Goal: Task Accomplishment & Management: Manage account settings

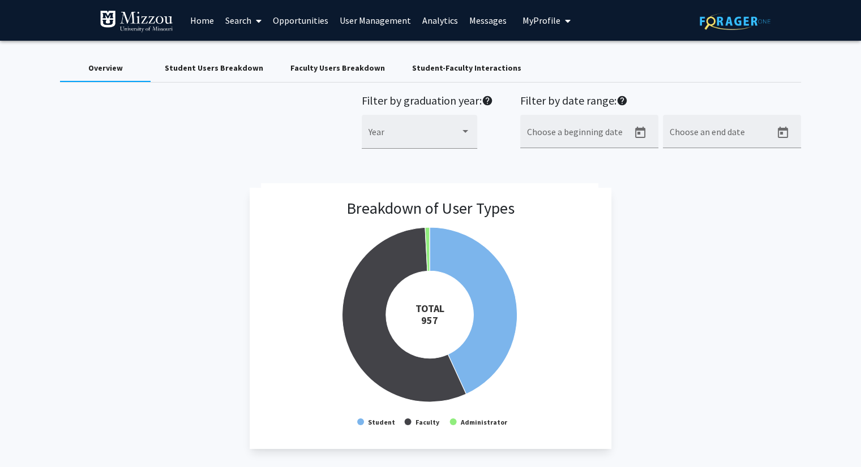
click at [353, 22] on link "User Management" at bounding box center [375, 21] width 83 height 40
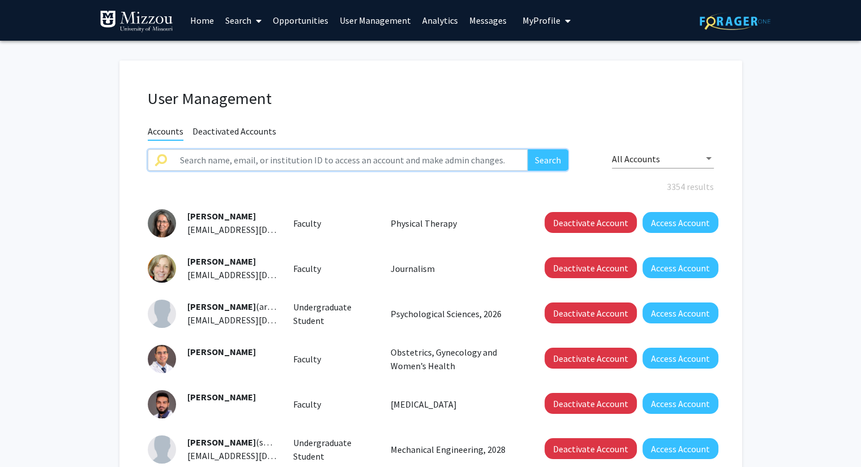
click at [343, 159] on input "text" at bounding box center [350, 160] width 355 height 22
paste input "dccfn"
type input "dccfn"
click at [527, 149] on button "Search" at bounding box center [547, 160] width 41 height 22
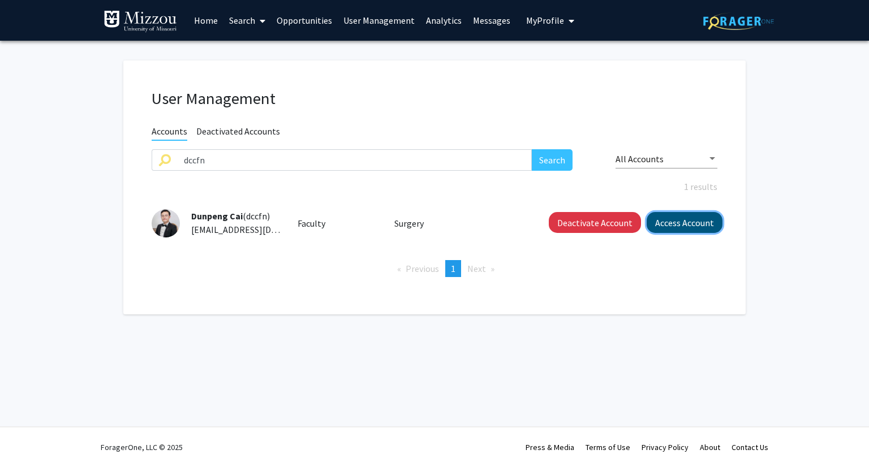
click at [670, 226] on button "Access Account" at bounding box center [685, 222] width 76 height 21
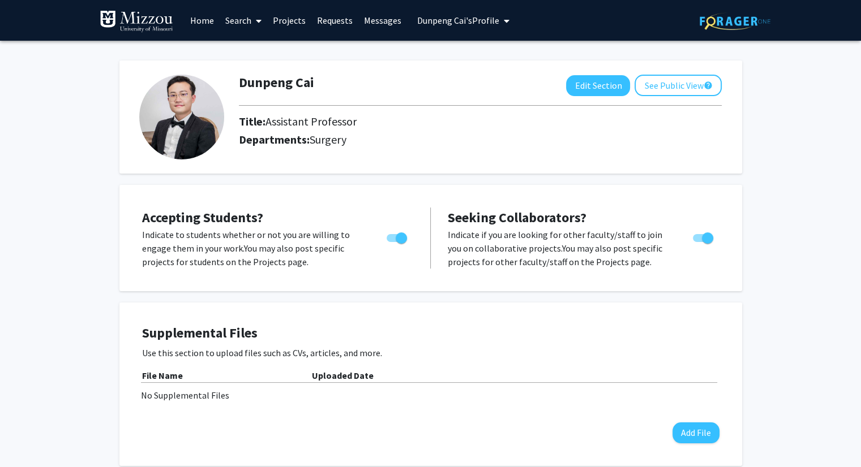
click at [473, 23] on span "[PERSON_NAME]'s Profile" at bounding box center [458, 20] width 82 height 11
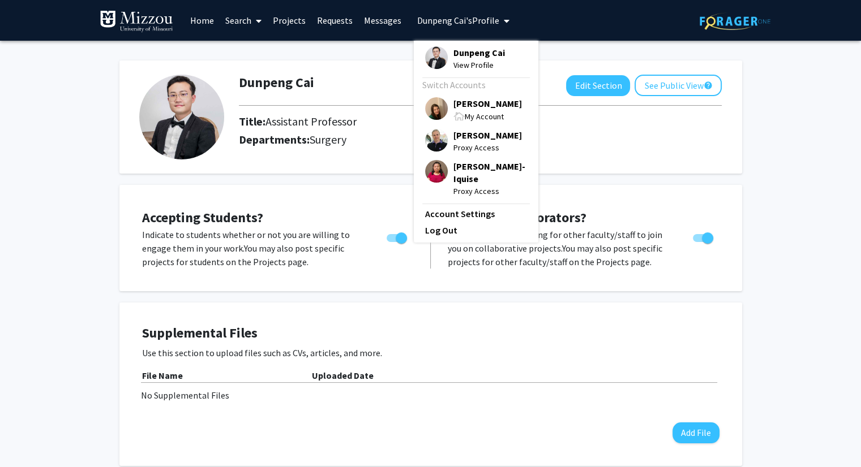
click at [475, 53] on span "Dunpeng Cai" at bounding box center [478, 52] width 51 height 12
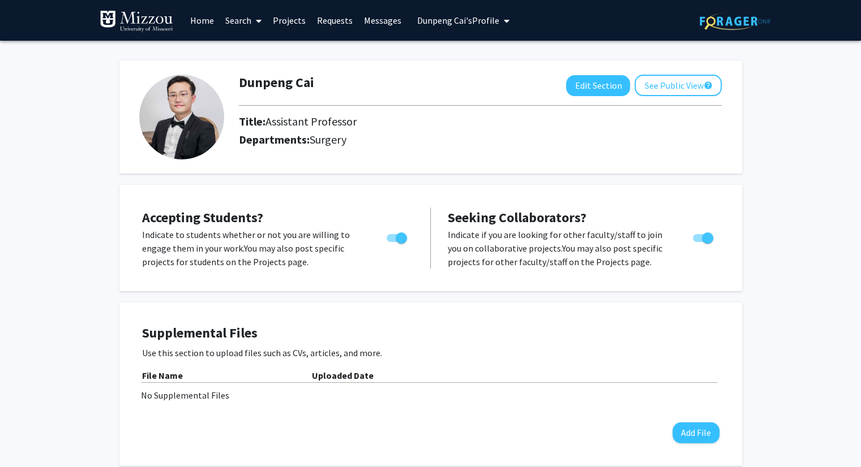
click at [297, 19] on link "Projects" at bounding box center [289, 21] width 44 height 40
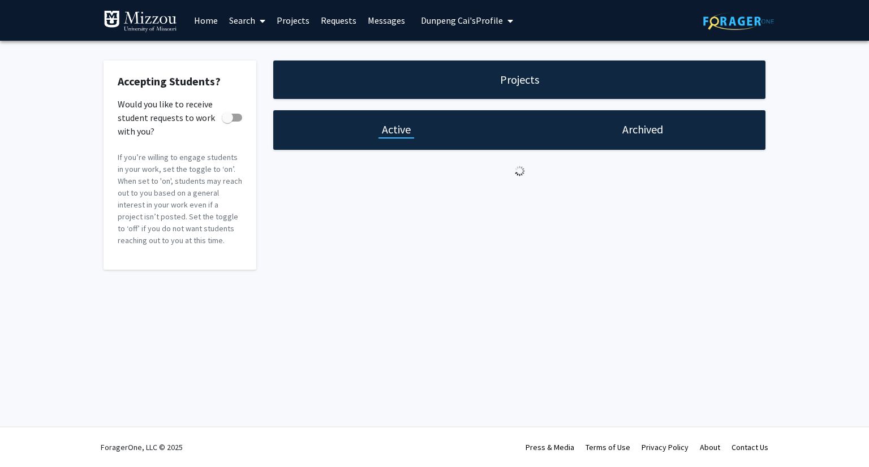
checkbox input "true"
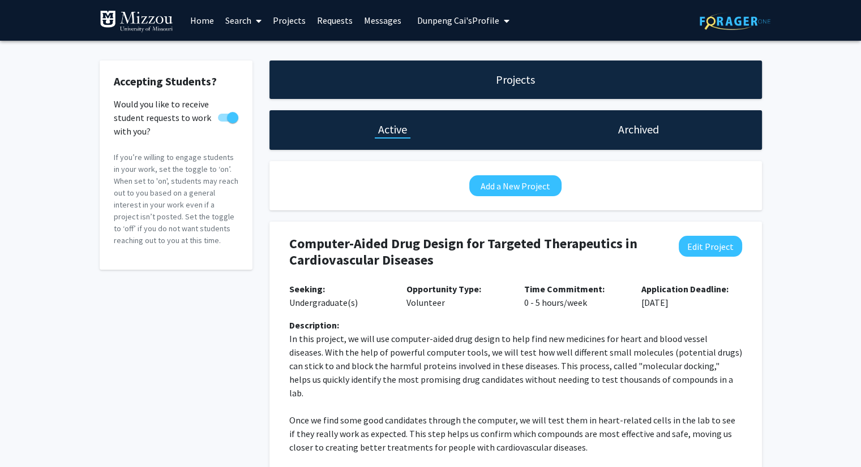
click at [445, 18] on span "[PERSON_NAME]'s Profile" at bounding box center [458, 20] width 82 height 11
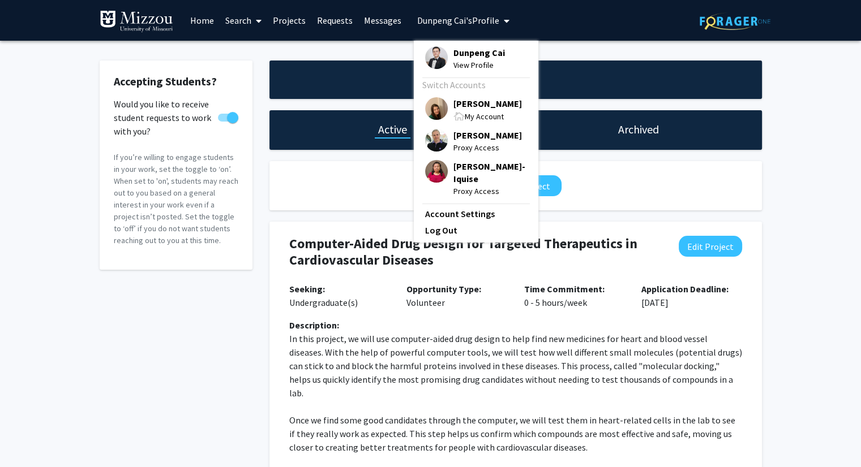
click at [473, 106] on span "[PERSON_NAME]" at bounding box center [487, 103] width 68 height 12
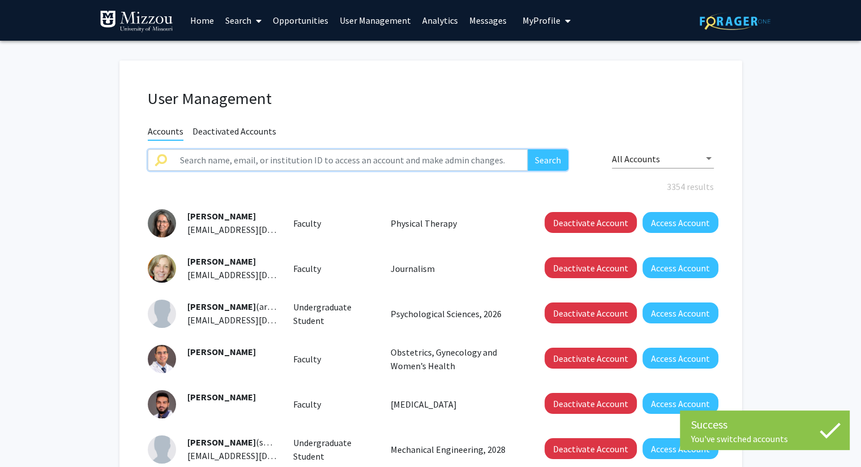
click at [409, 160] on input "text" at bounding box center [350, 160] width 355 height 22
paste input "mlh27"
type input "mlh27"
click at [527, 149] on button "Search" at bounding box center [547, 160] width 41 height 22
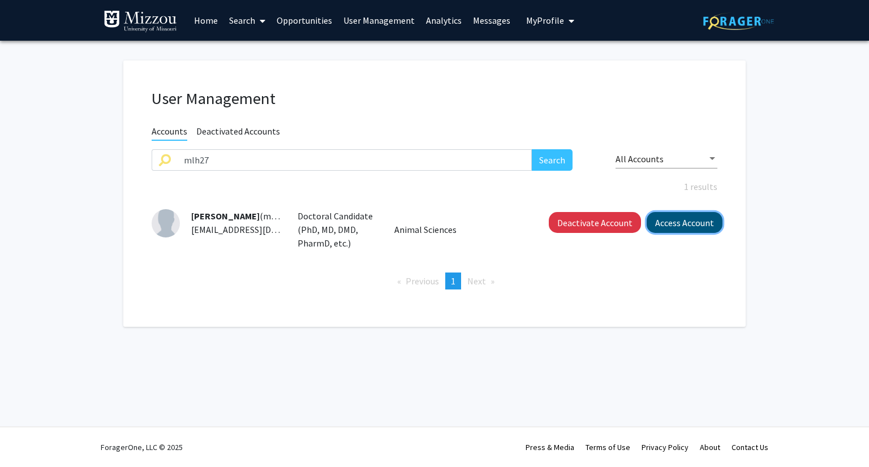
click at [695, 224] on button "Access Account" at bounding box center [685, 222] width 76 height 21
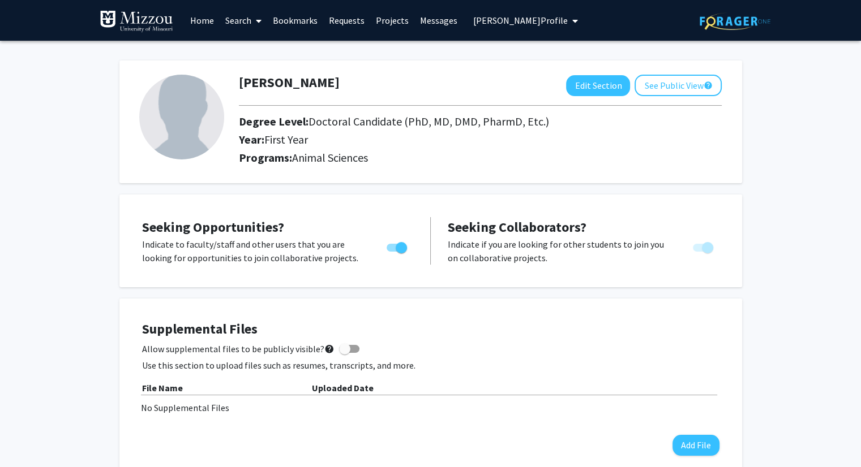
click at [478, 24] on span "[PERSON_NAME] Profile" at bounding box center [520, 20] width 94 height 11
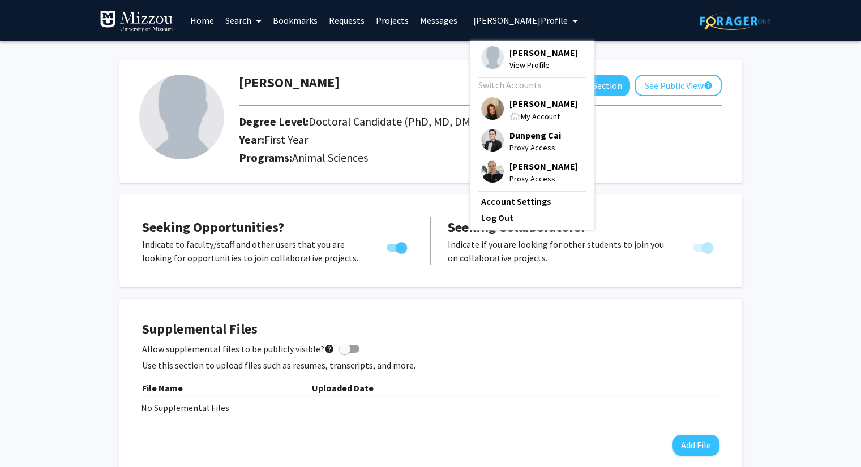
click at [509, 104] on span "[PERSON_NAME]" at bounding box center [543, 103] width 68 height 12
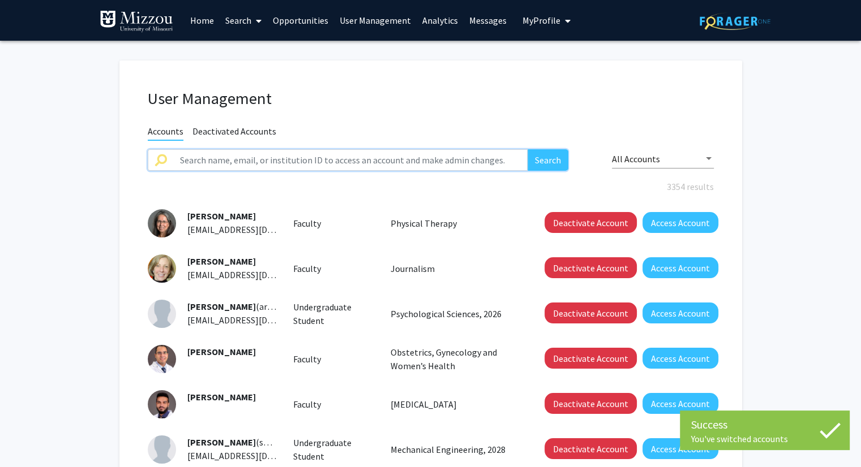
click at [435, 156] on input "text" at bounding box center [350, 160] width 355 height 22
paste input "mooremegan"
type input "mooremegan"
click at [527, 149] on button "Search" at bounding box center [547, 160] width 41 height 22
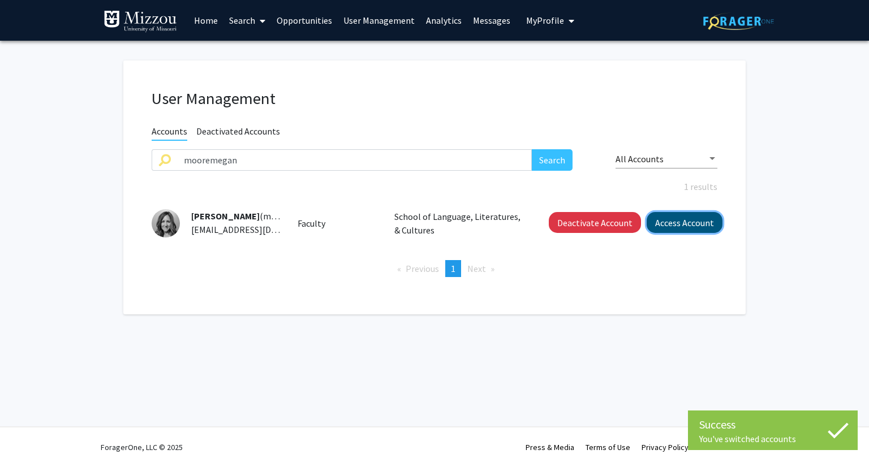
click at [705, 223] on button "Access Account" at bounding box center [685, 222] width 76 height 21
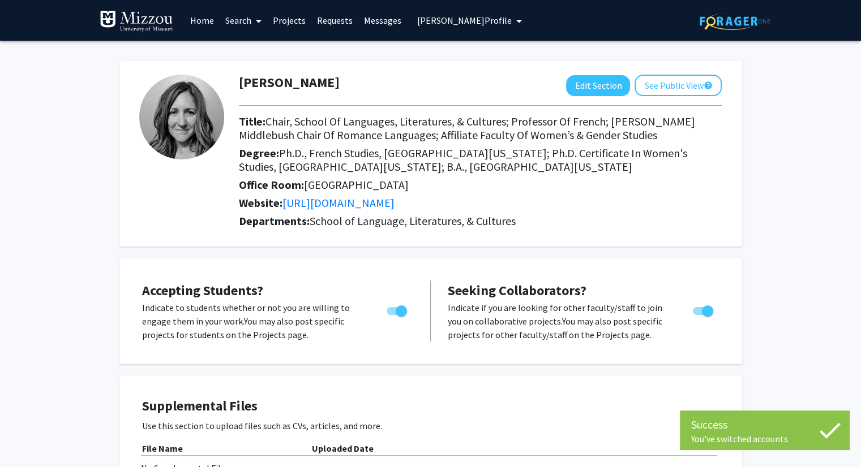
click at [296, 20] on link "Projects" at bounding box center [289, 21] width 44 height 40
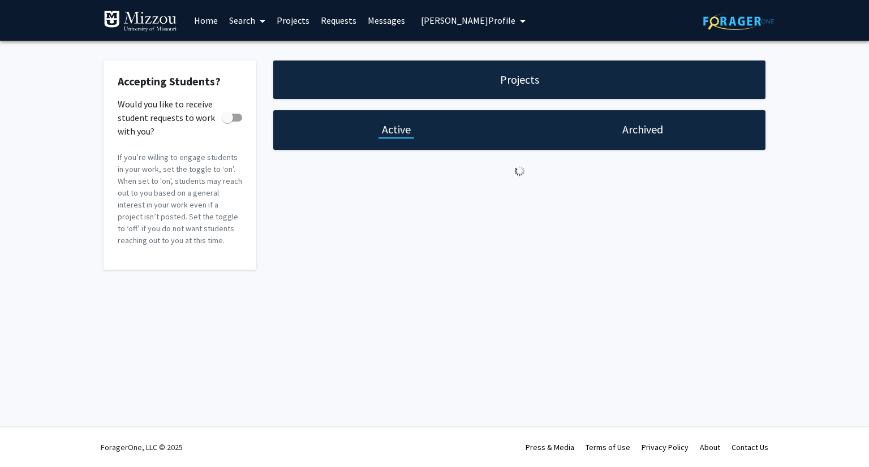
checkbox input "true"
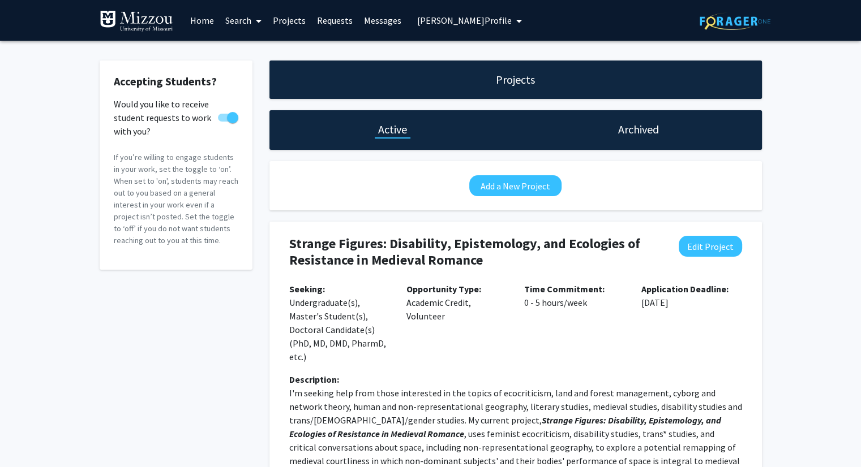
click at [421, 24] on span "[PERSON_NAME] Profile" at bounding box center [464, 20] width 94 height 11
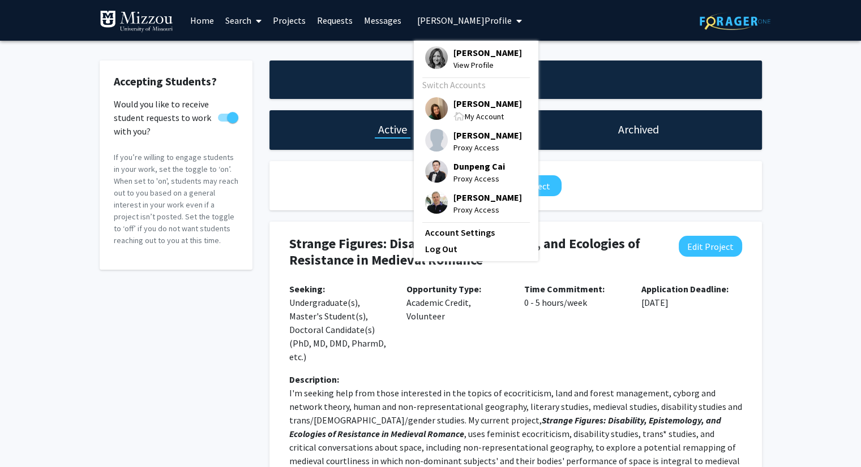
click at [462, 104] on span "[PERSON_NAME]" at bounding box center [487, 103] width 68 height 12
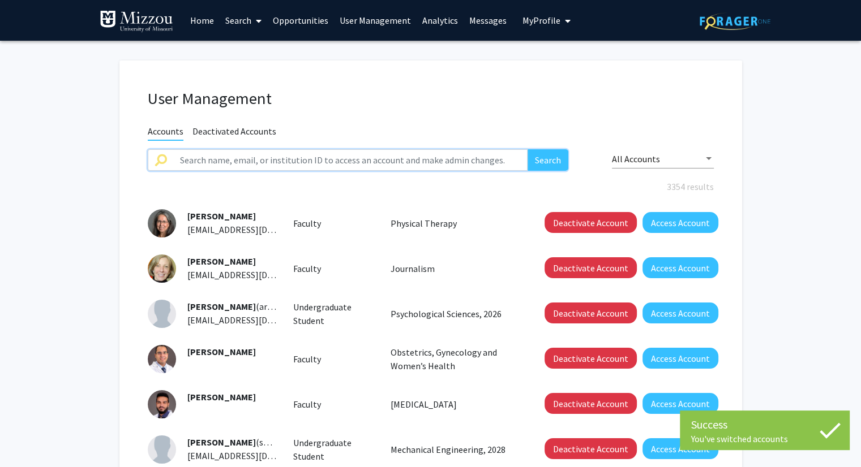
click at [394, 161] on input "text" at bounding box center [350, 160] width 355 height 22
paste input "tmfhdb"
type input "tmfhdb"
click at [527, 149] on button "Search" at bounding box center [547, 160] width 41 height 22
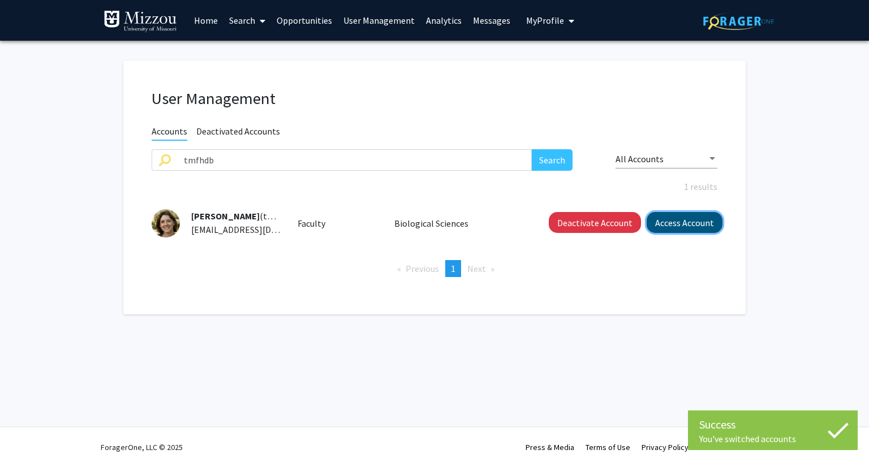
click at [690, 222] on button "Access Account" at bounding box center [685, 222] width 76 height 21
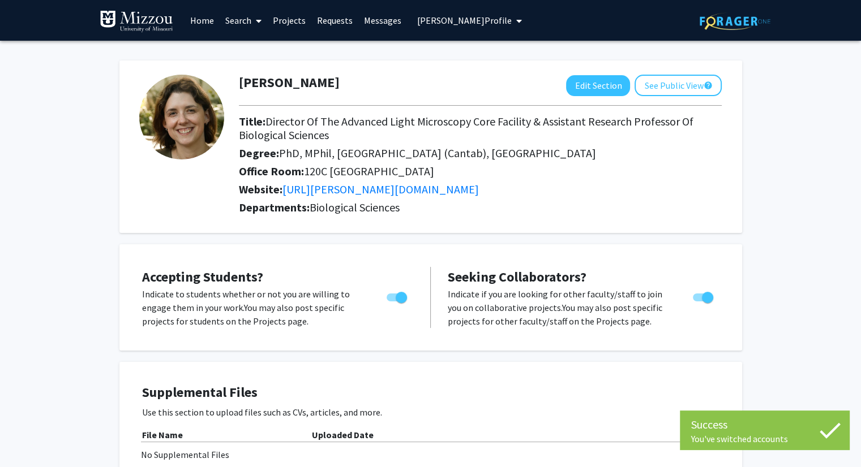
click at [294, 21] on link "Projects" at bounding box center [289, 21] width 44 height 40
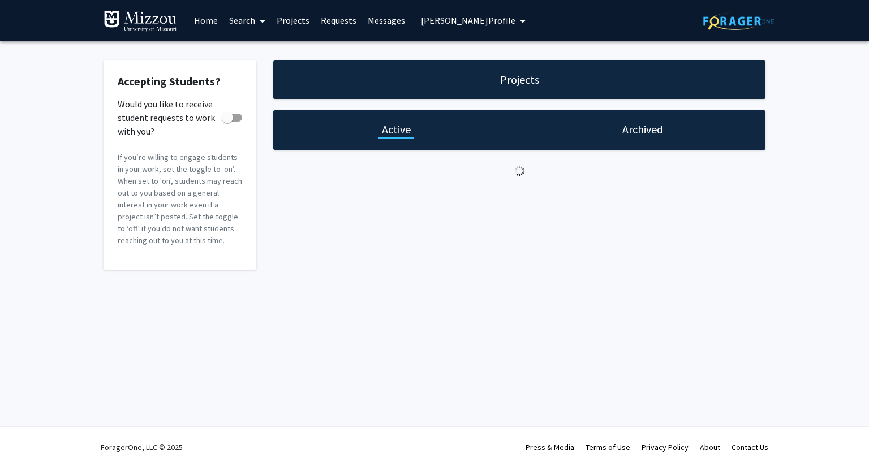
checkbox input "true"
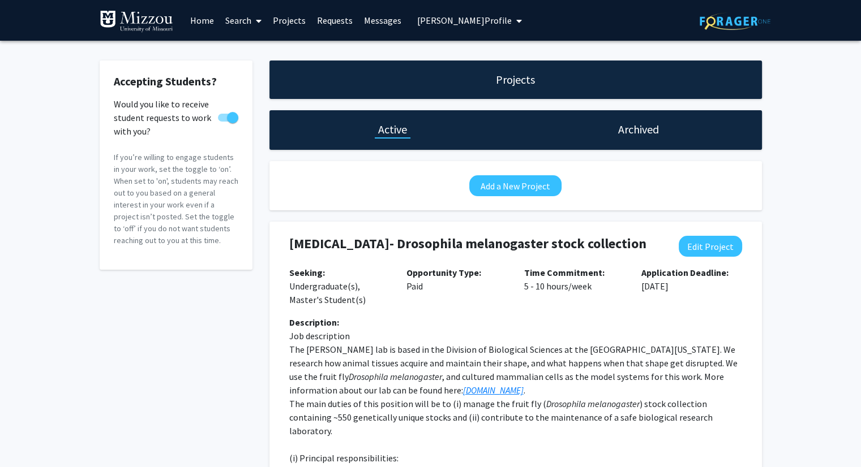
click at [422, 23] on span "[PERSON_NAME] Profile" at bounding box center [464, 20] width 94 height 11
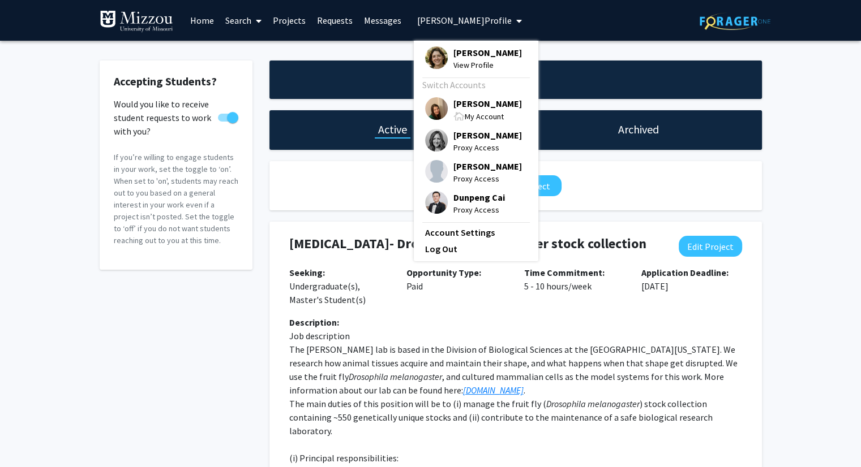
click at [459, 67] on span "View Profile" at bounding box center [487, 65] width 68 height 12
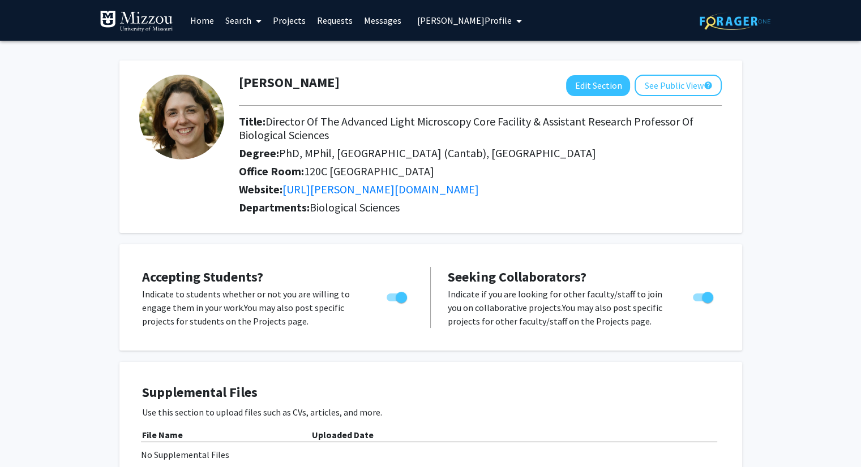
click at [435, 23] on span "[PERSON_NAME] Profile" at bounding box center [464, 20] width 94 height 11
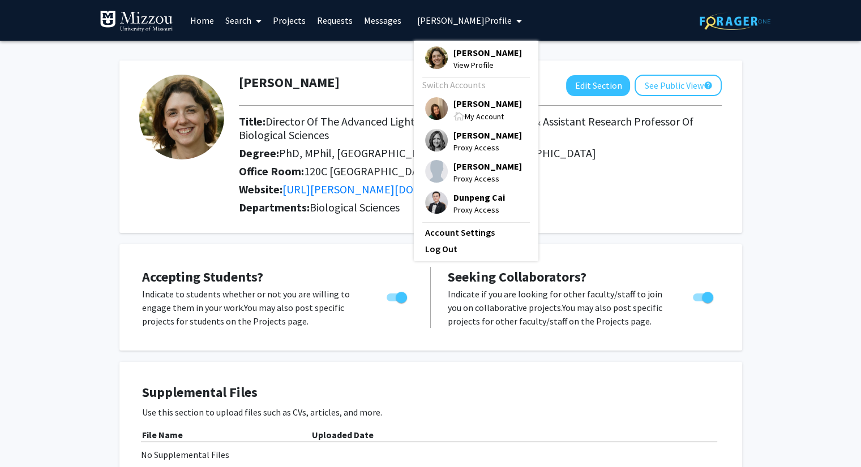
click at [463, 107] on span "[PERSON_NAME]" at bounding box center [487, 103] width 68 height 12
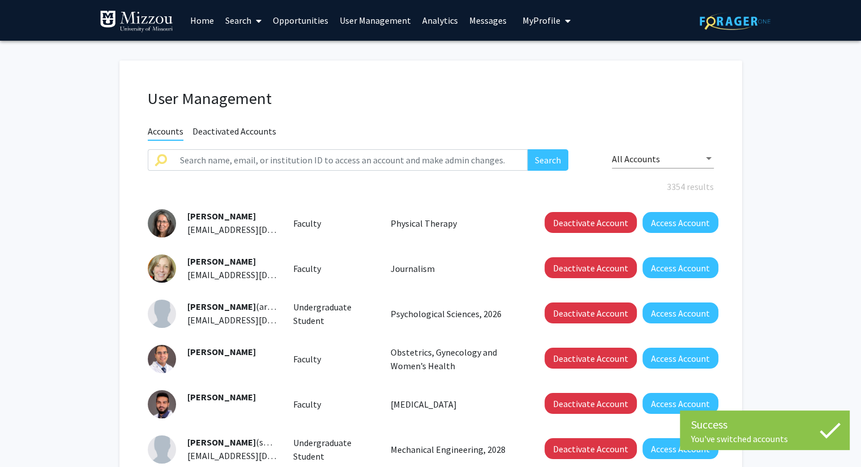
click at [401, 148] on div "User Management Accounts Deactivated Accounts Search All Accounts 3354 results …" at bounding box center [430, 391] width 622 height 661
click at [412, 164] on input "text" at bounding box center [350, 160] width 355 height 22
paste input "montfrooijw"
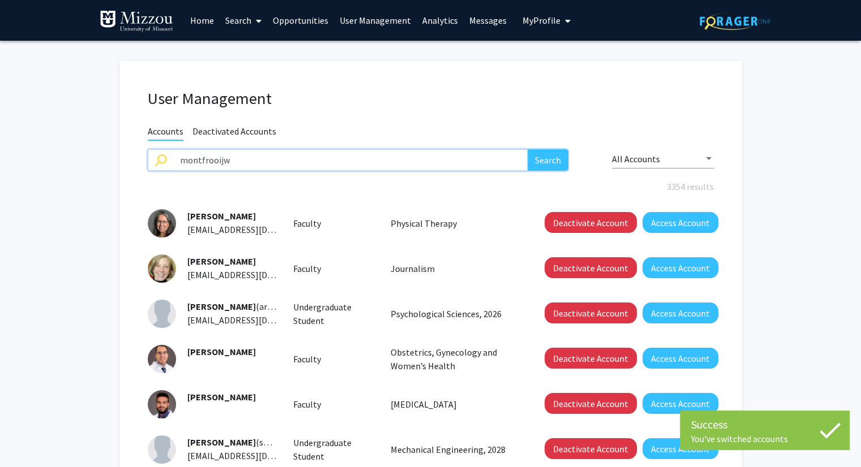
type input "montfrooijw"
click at [527, 149] on button "Search" at bounding box center [547, 160] width 41 height 22
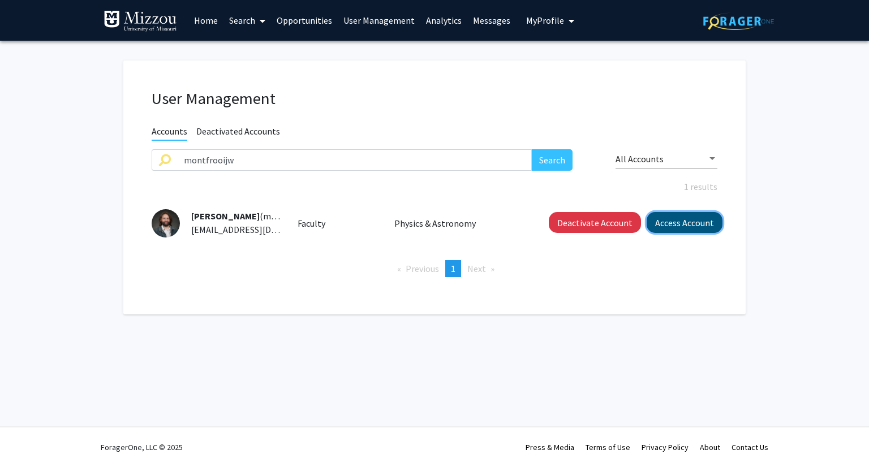
click at [668, 224] on button "Access Account" at bounding box center [685, 222] width 76 height 21
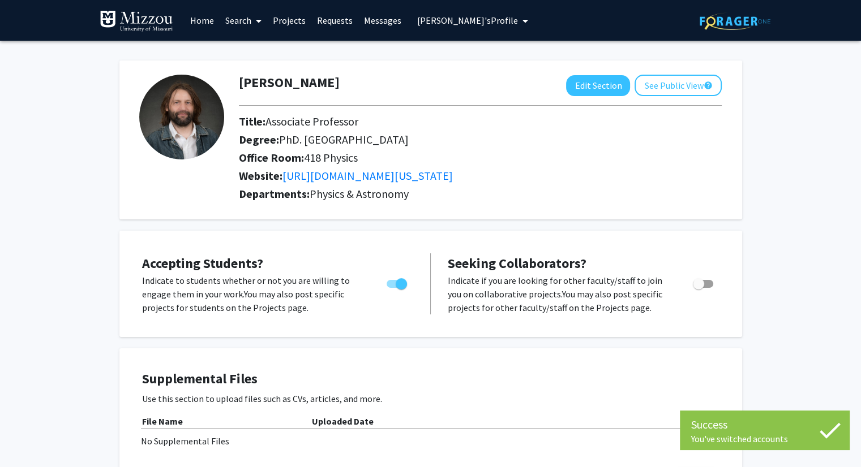
click at [293, 21] on link "Projects" at bounding box center [289, 21] width 44 height 40
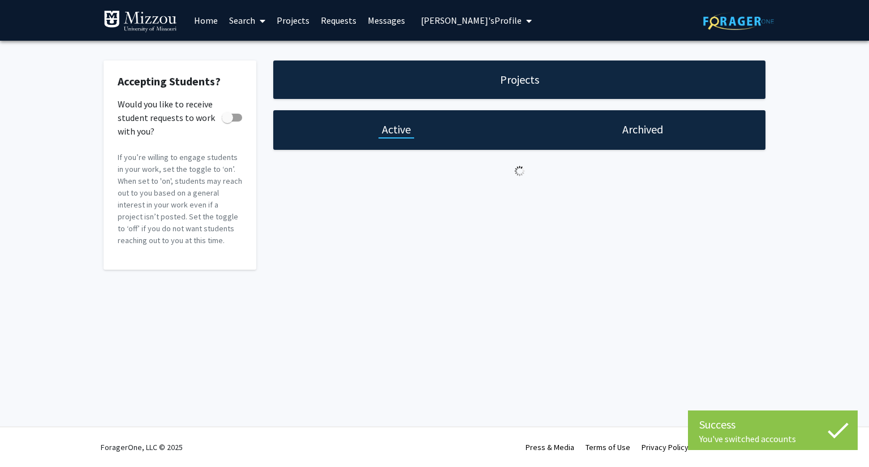
checkbox input "true"
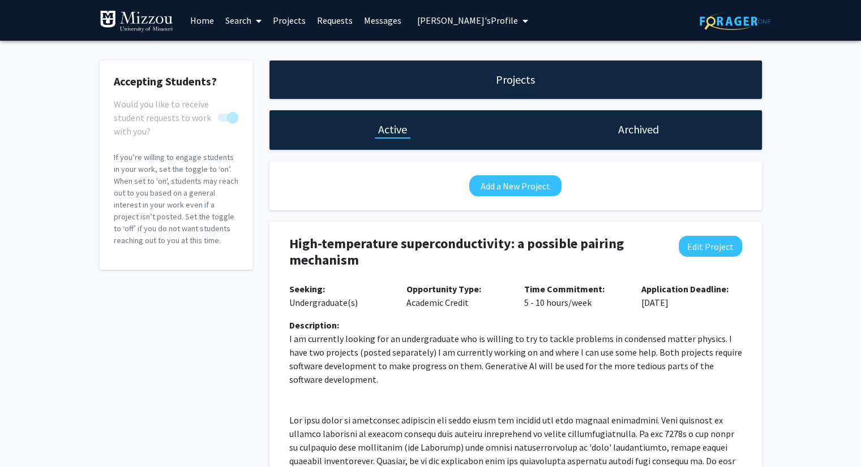
click at [429, 21] on span "[PERSON_NAME]'s Profile" at bounding box center [467, 20] width 101 height 11
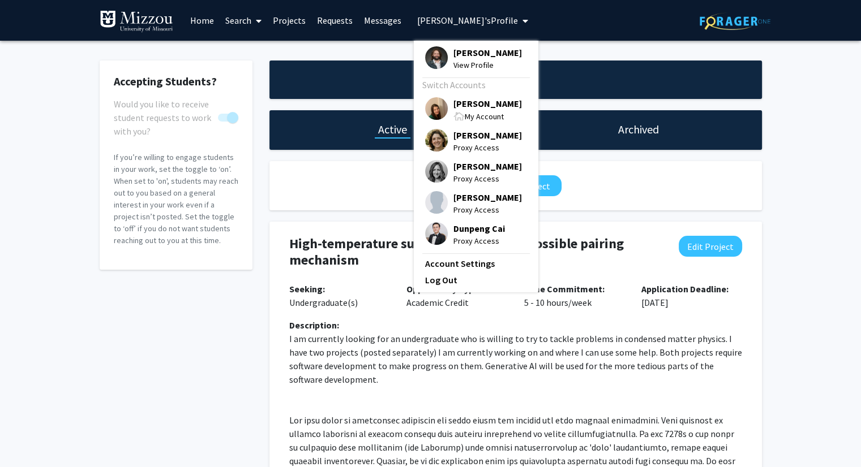
click at [459, 105] on span "[PERSON_NAME]" at bounding box center [487, 103] width 68 height 12
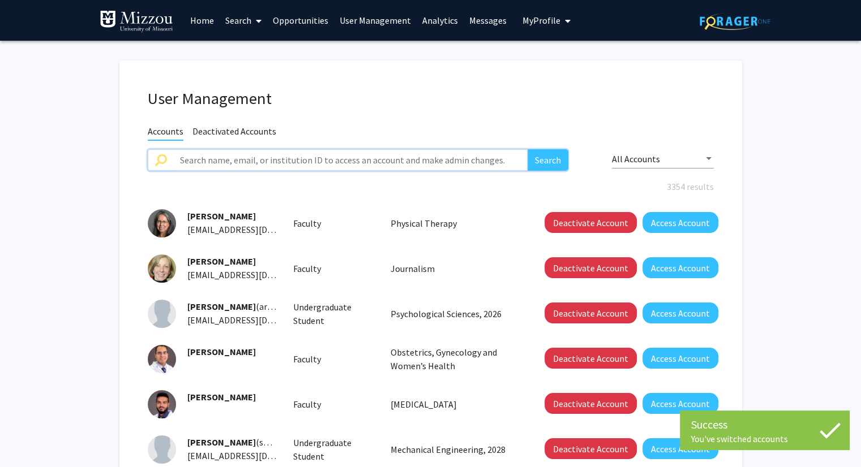
click at [390, 157] on input "text" at bounding box center [350, 160] width 355 height 22
paste input "cummingske"
type input "cummingske"
click at [527, 149] on button "Search" at bounding box center [547, 160] width 41 height 22
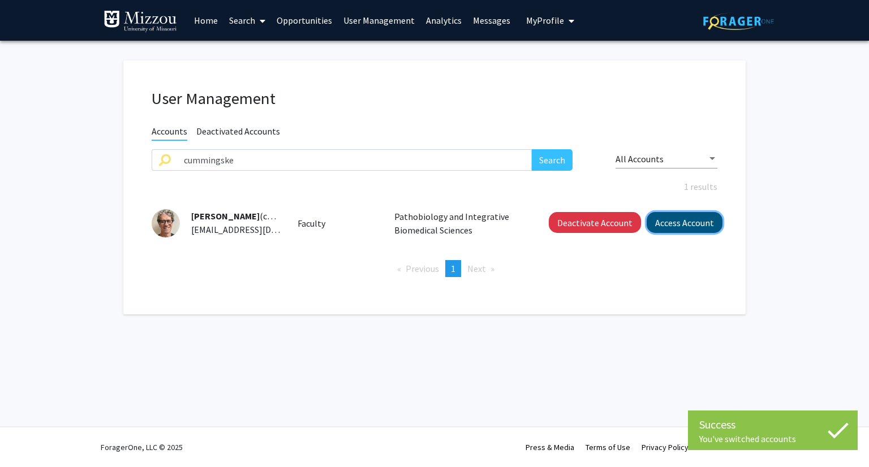
click at [675, 220] on button "Access Account" at bounding box center [685, 222] width 76 height 21
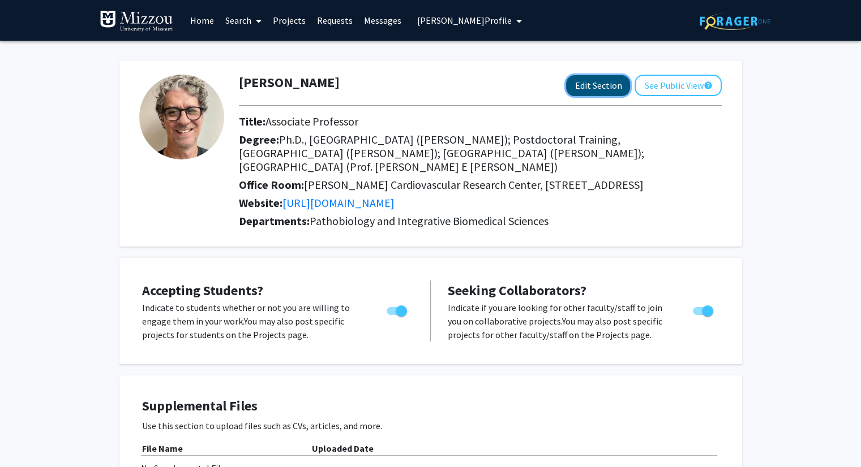
click at [594, 88] on button "Edit Section" at bounding box center [598, 85] width 64 height 21
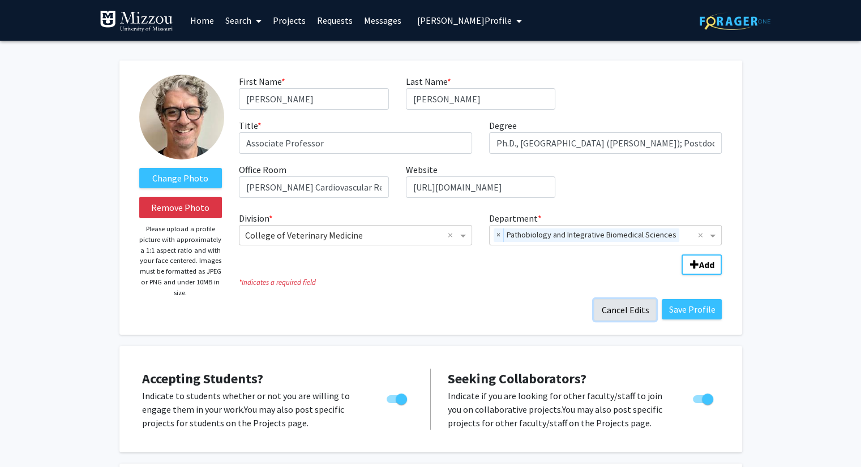
click at [635, 311] on button "Cancel Edits" at bounding box center [625, 310] width 62 height 22
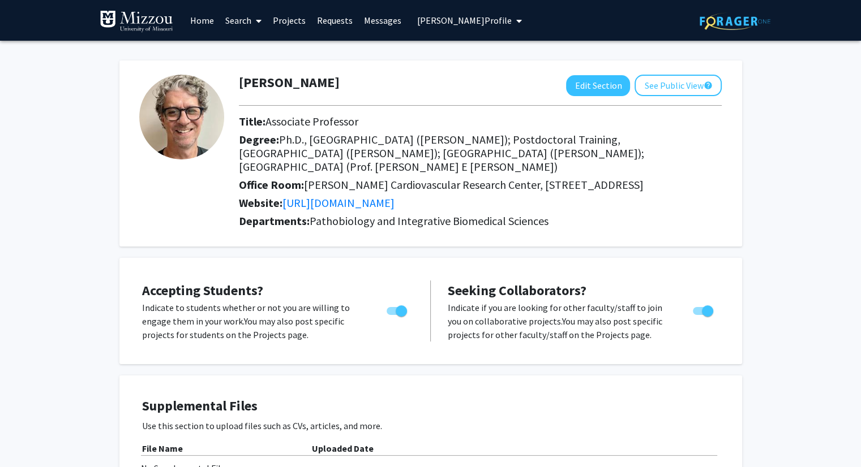
click at [474, 22] on span "[PERSON_NAME] Profile" at bounding box center [464, 20] width 94 height 11
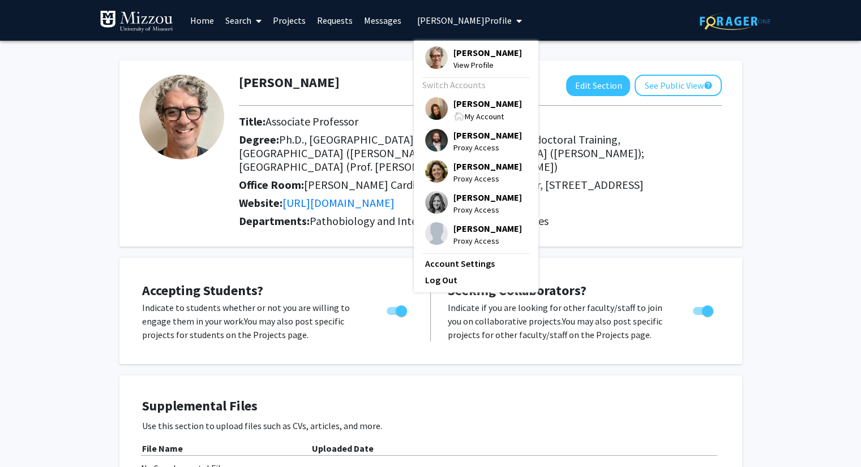
click at [478, 106] on span "[PERSON_NAME]" at bounding box center [487, 103] width 68 height 12
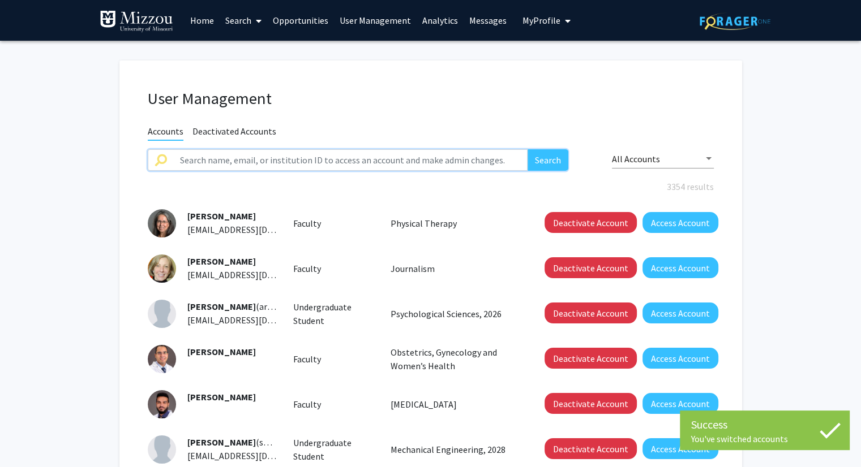
click at [401, 157] on input "text" at bounding box center [350, 160] width 355 height 22
paste input "sbhmtf"
type input "sbhmtf"
click at [527, 149] on button "Search" at bounding box center [547, 160] width 41 height 22
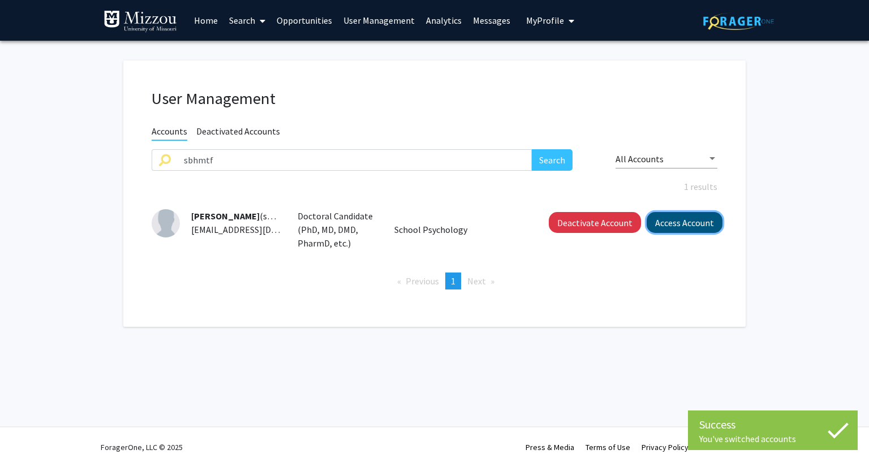
click at [694, 222] on button "Access Account" at bounding box center [685, 222] width 76 height 21
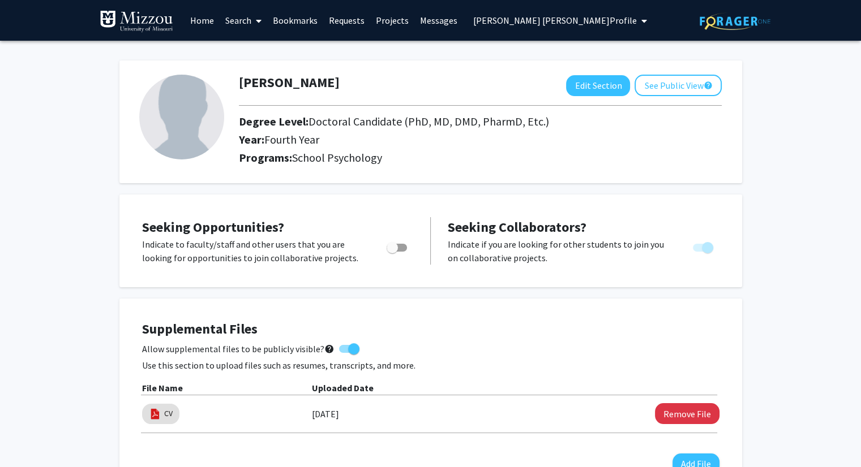
click at [394, 23] on link "Projects" at bounding box center [392, 21] width 44 height 40
click at [495, 22] on span "[PERSON_NAME] [PERSON_NAME] Profile" at bounding box center [555, 20] width 164 height 11
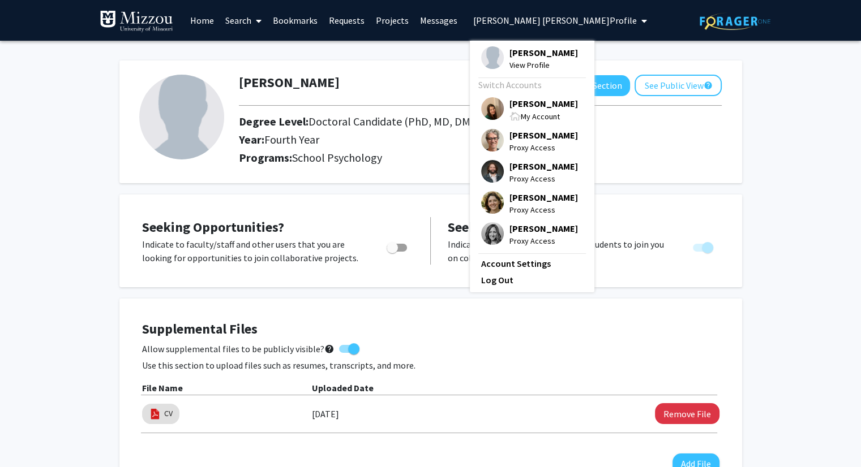
click at [518, 104] on span "[PERSON_NAME]" at bounding box center [543, 103] width 68 height 12
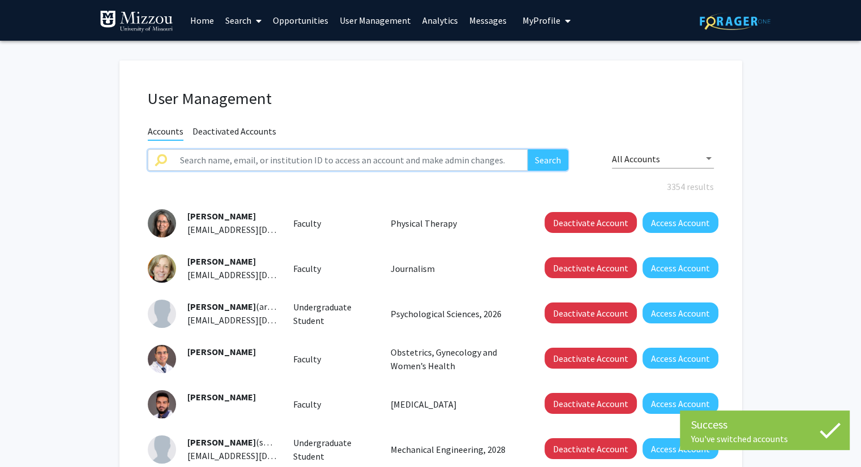
click at [450, 154] on input "text" at bounding box center [350, 160] width 355 height 22
paste input "brydae"
type input "brydae"
click at [527, 149] on button "Search" at bounding box center [547, 160] width 41 height 22
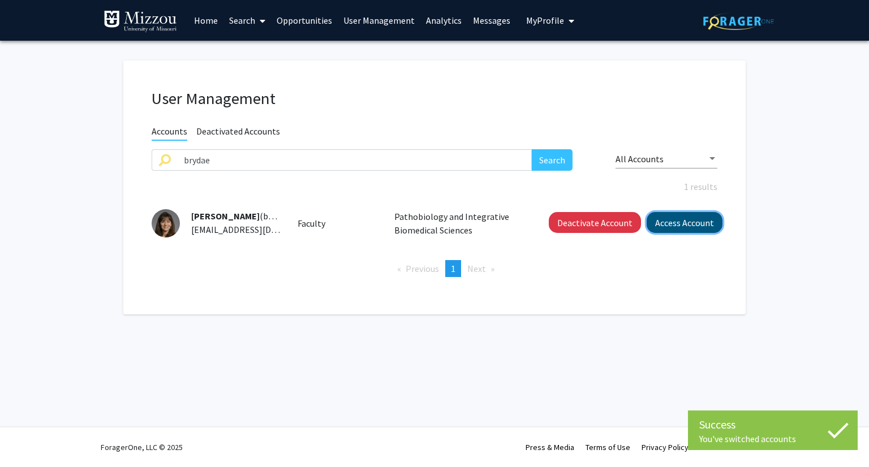
click at [667, 223] on button "Access Account" at bounding box center [685, 222] width 76 height 21
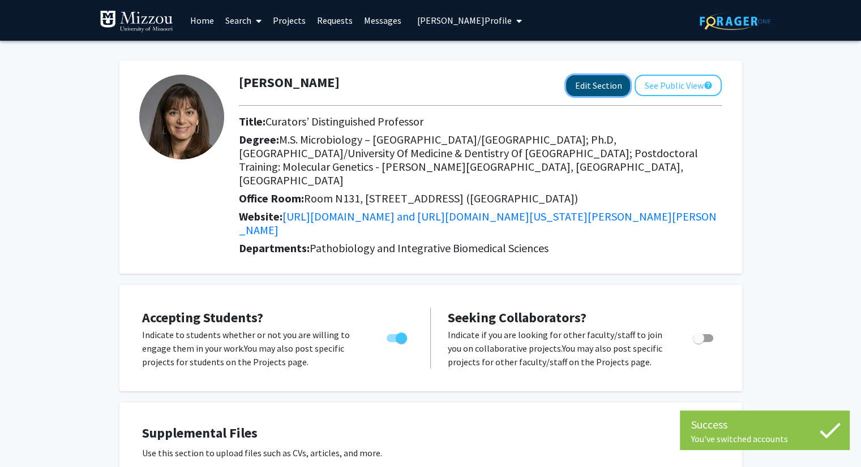
click at [575, 87] on button "Edit Section" at bounding box center [598, 85] width 64 height 21
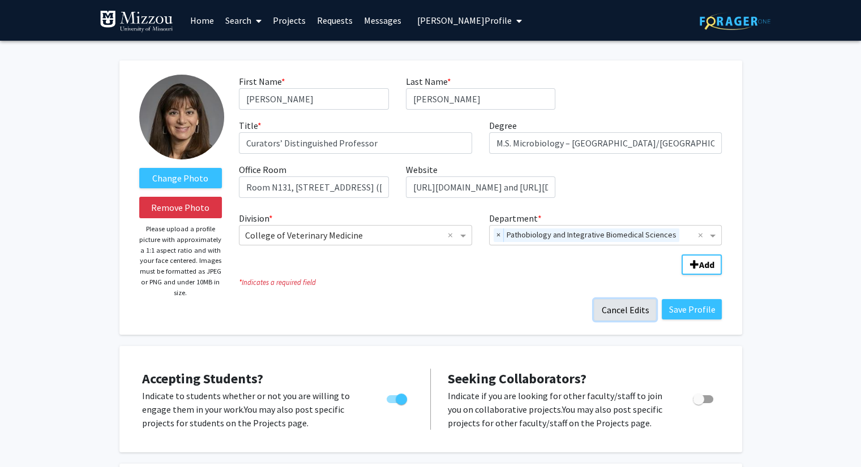
click at [626, 308] on button "Cancel Edits" at bounding box center [625, 310] width 62 height 22
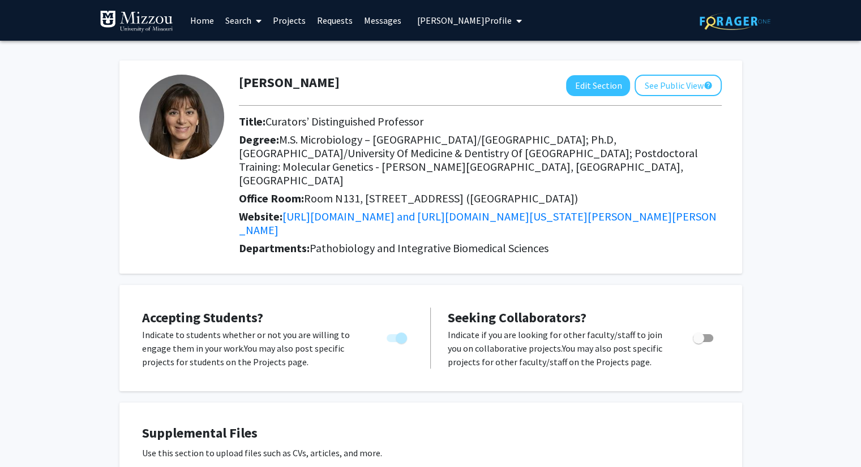
click at [439, 20] on span "[PERSON_NAME] Profile" at bounding box center [464, 20] width 94 height 11
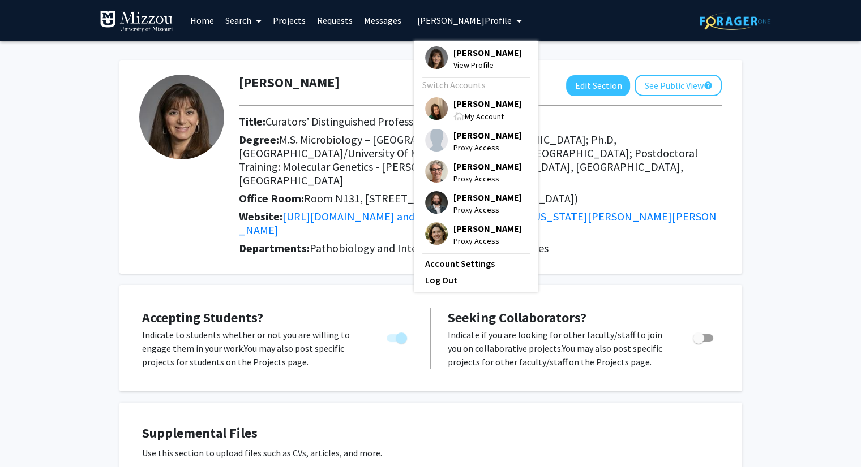
click at [458, 103] on span "[PERSON_NAME]" at bounding box center [487, 103] width 68 height 12
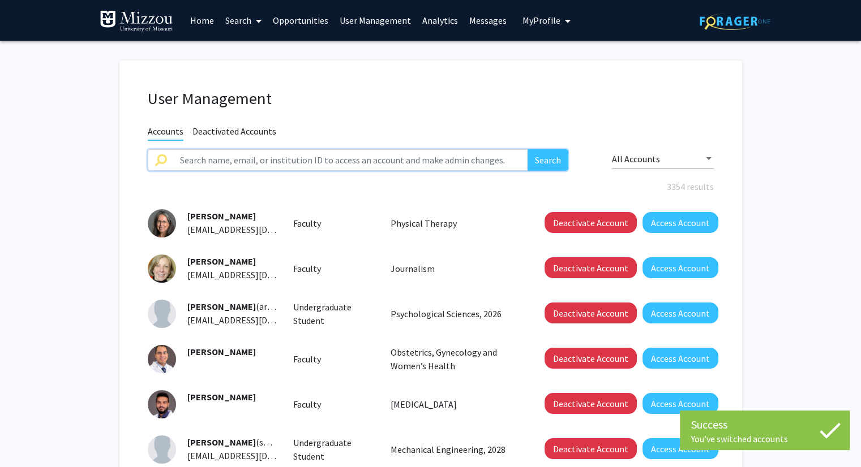
click at [376, 164] on input "text" at bounding box center [350, 160] width 355 height 22
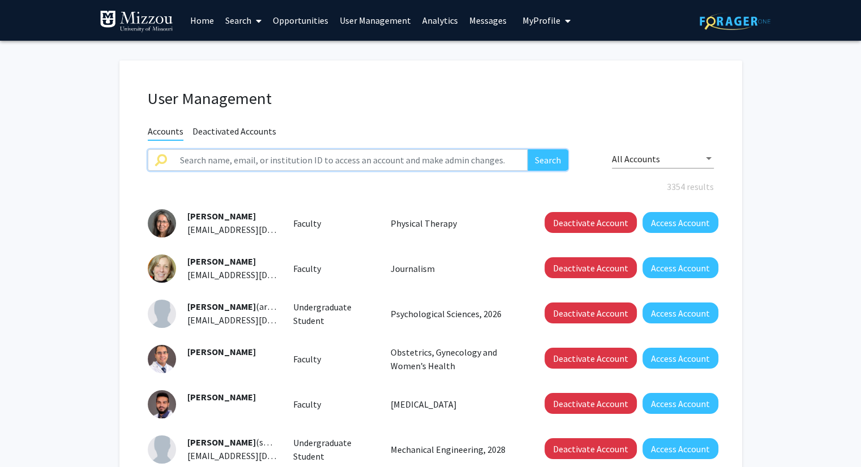
click at [473, 165] on input "text" at bounding box center [350, 160] width 355 height 22
type input "orbann"
click at [527, 149] on button "Search" at bounding box center [547, 160] width 41 height 22
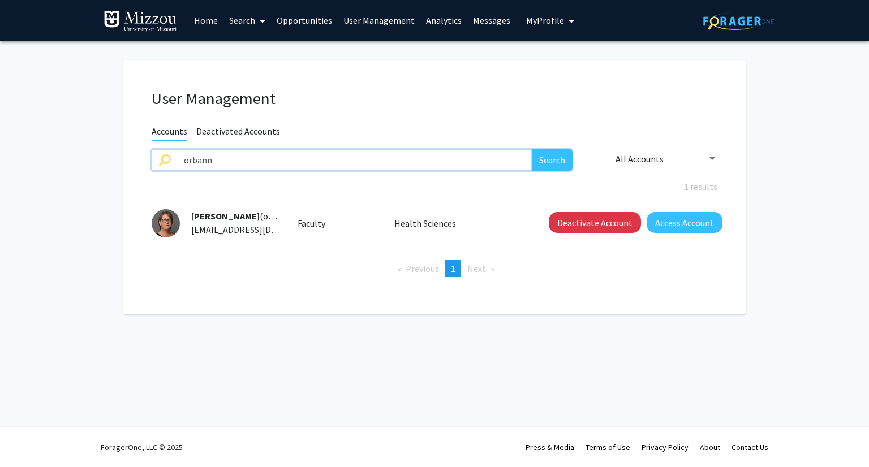
click at [346, 162] on input "orbann" at bounding box center [354, 160] width 355 height 22
click at [462, 157] on input "text" at bounding box center [354, 160] width 355 height 22
paste input "peasea"
type input "peasea"
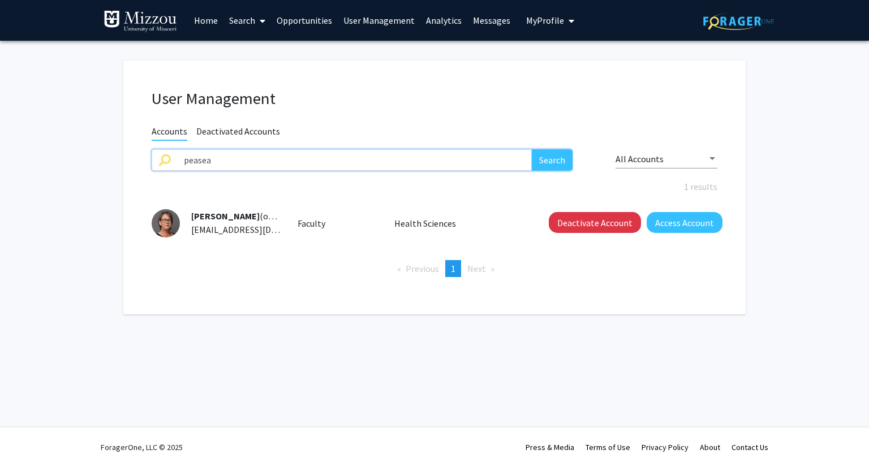
click at [532, 149] on button "Search" at bounding box center [552, 160] width 41 height 22
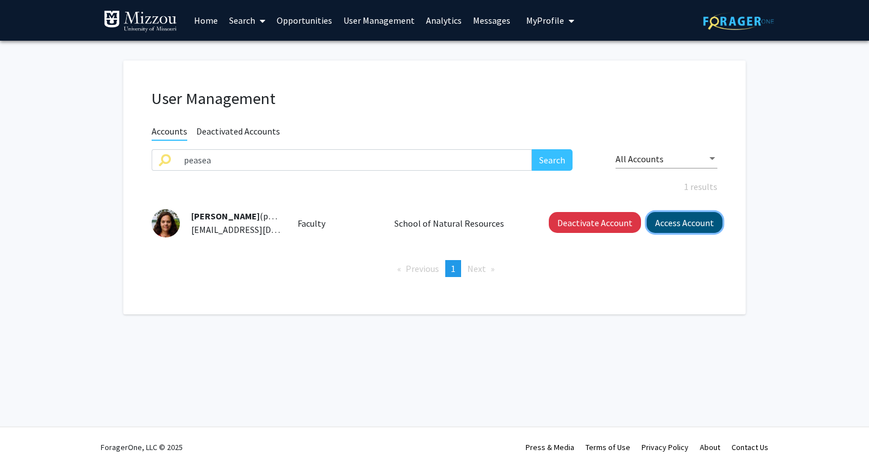
click at [665, 223] on button "Access Account" at bounding box center [685, 222] width 76 height 21
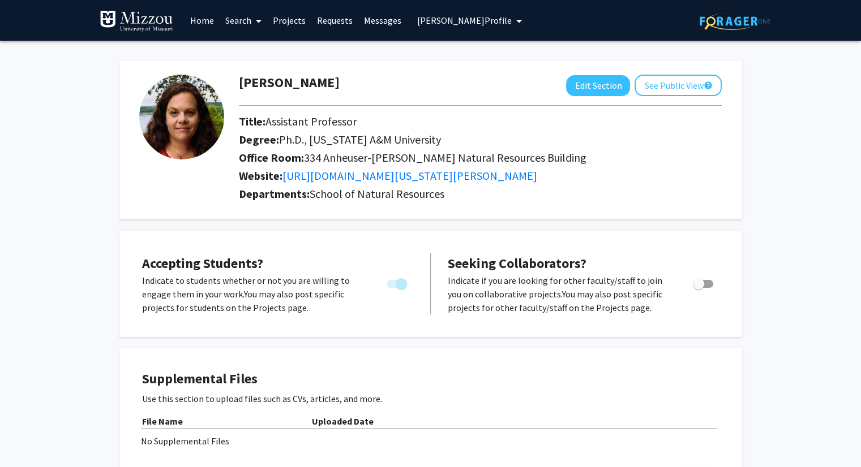
drag, startPoint x: 446, startPoint y: 18, endPoint x: 430, endPoint y: 64, distance: 48.7
click at [430, 64] on div "[PERSON_NAME] Edit Section See Public View help Title: Assistant Professor Degr…" at bounding box center [430, 140] width 622 height 159
click at [431, 26] on button "[PERSON_NAME] Profile" at bounding box center [469, 20] width 111 height 41
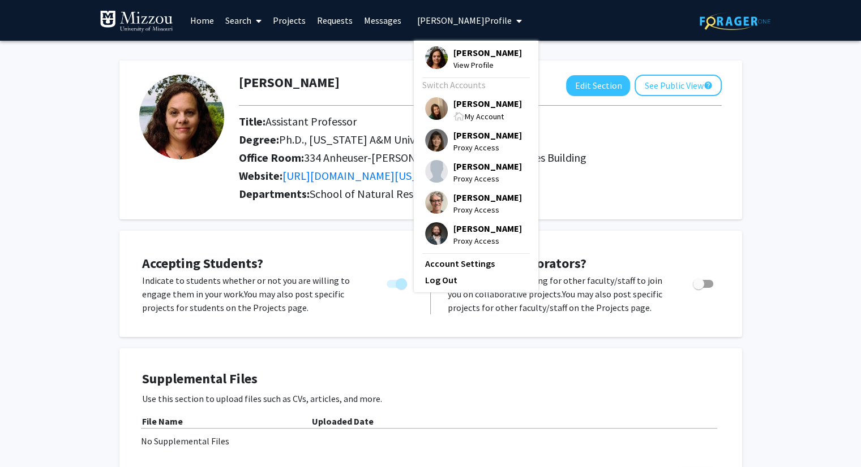
click at [459, 106] on span "[PERSON_NAME]" at bounding box center [487, 103] width 68 height 12
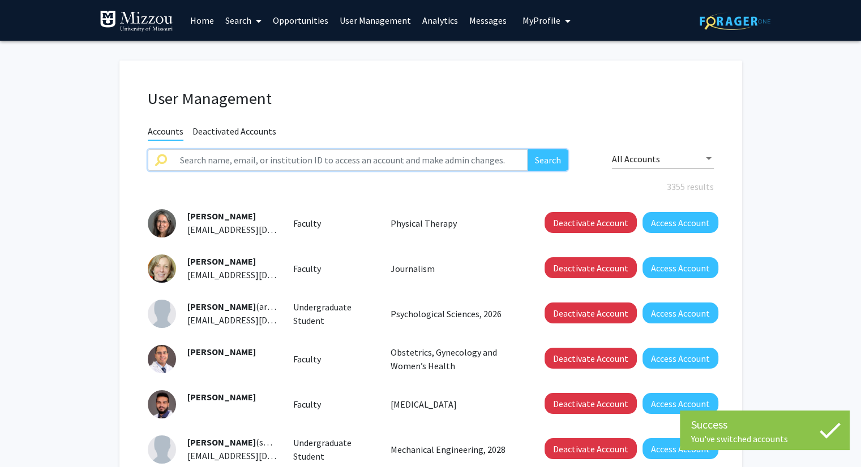
click at [371, 159] on input "text" at bounding box center [350, 160] width 355 height 22
paste input "cornishp"
type input "cornishp"
click at [527, 149] on button "Search" at bounding box center [547, 160] width 41 height 22
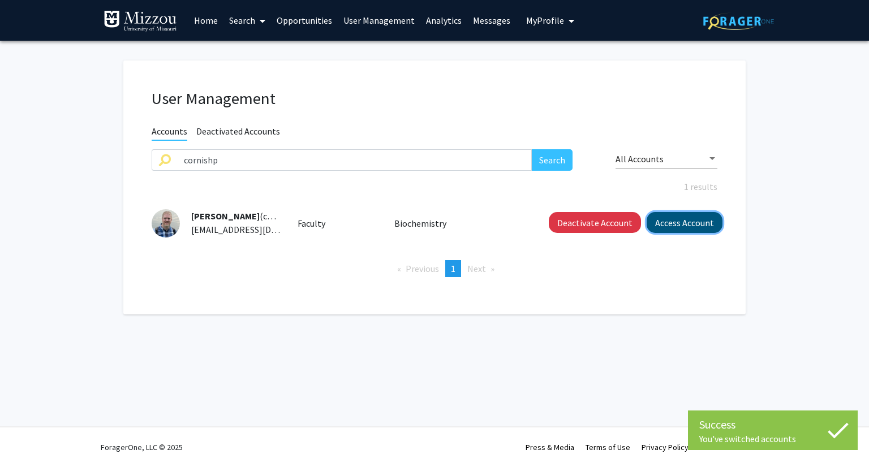
click at [670, 226] on button "Access Account" at bounding box center [685, 222] width 76 height 21
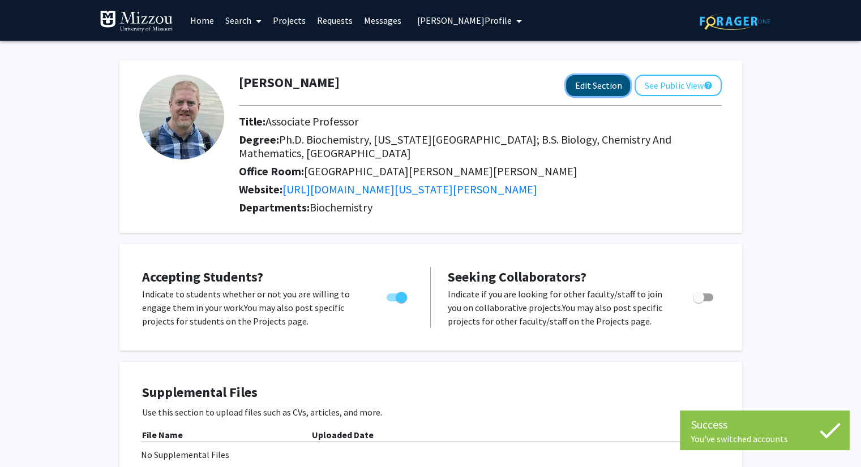
click at [597, 86] on button "Edit Section" at bounding box center [598, 85] width 64 height 21
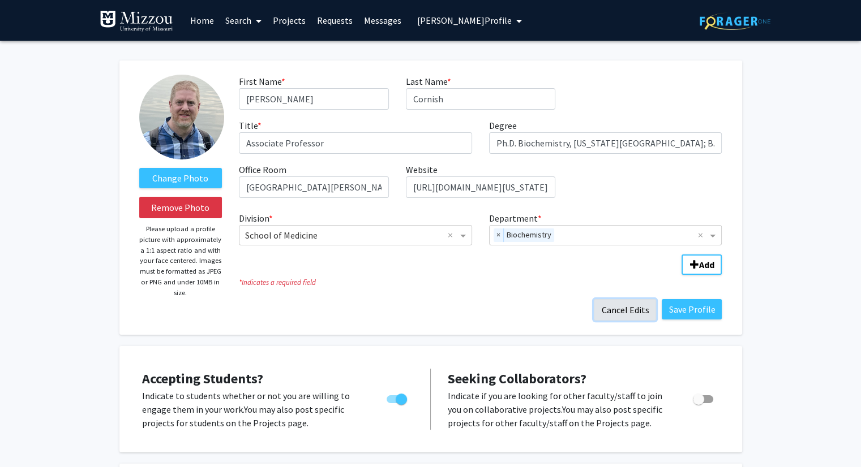
click at [618, 313] on button "Cancel Edits" at bounding box center [625, 310] width 62 height 22
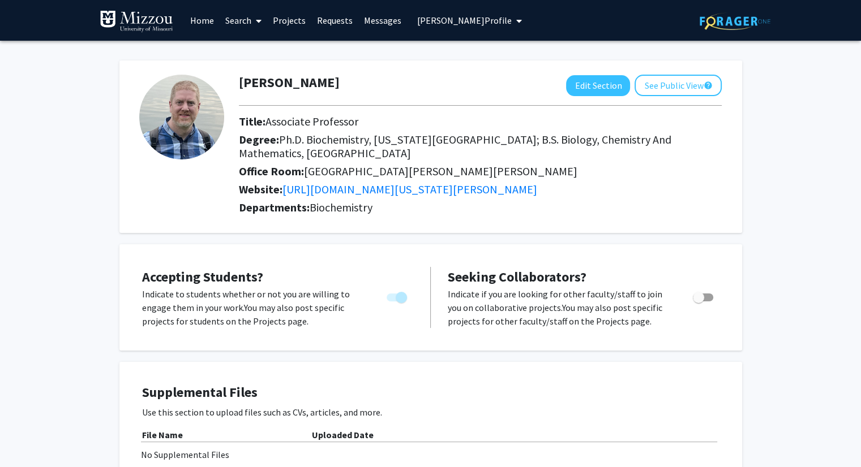
click at [452, 20] on span "[PERSON_NAME] Profile" at bounding box center [464, 20] width 94 height 11
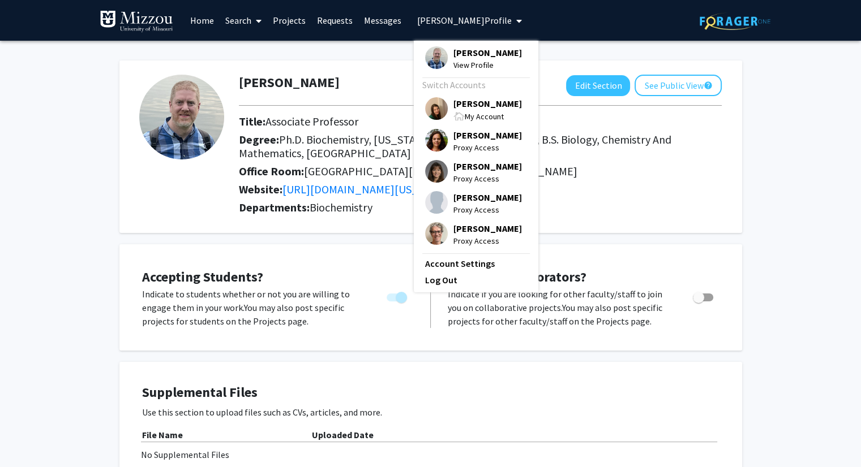
click at [471, 106] on span "[PERSON_NAME]" at bounding box center [487, 103] width 68 height 12
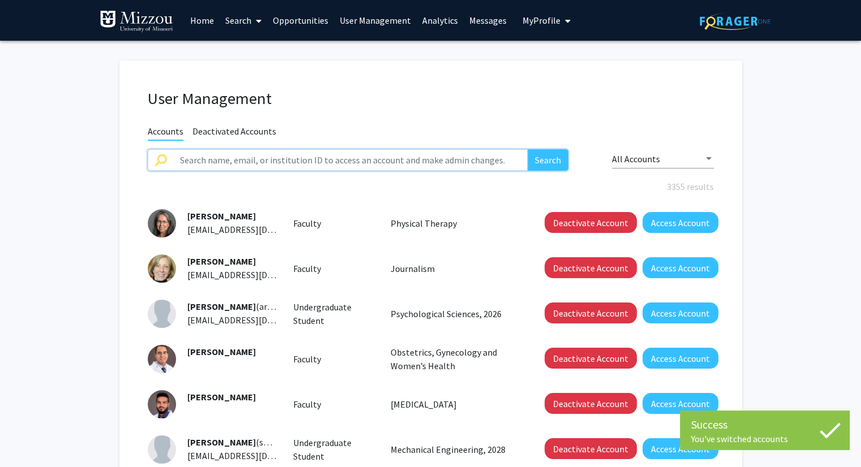
click at [390, 158] on input "text" at bounding box center [350, 160] width 355 height 22
paste input "ttrtr"
type input "ttrtr"
click at [527, 149] on button "Search" at bounding box center [547, 160] width 41 height 22
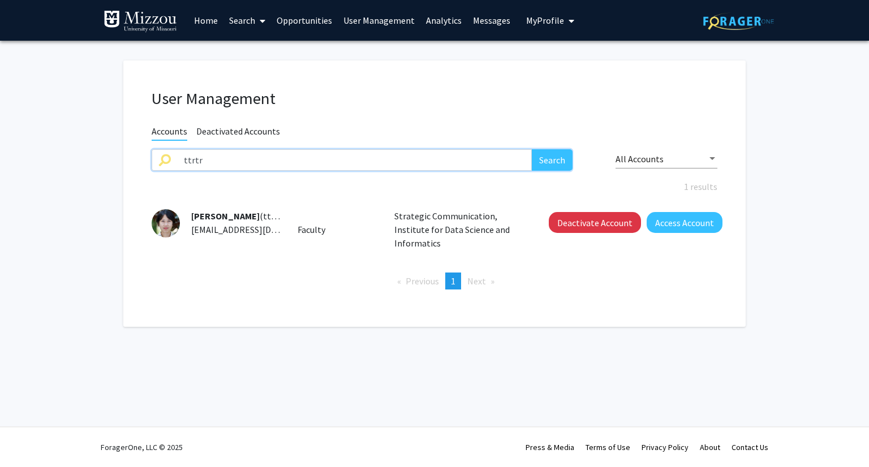
click at [484, 165] on input "ttrtr" at bounding box center [354, 160] width 355 height 22
paste input "agcac"
type input "agcac"
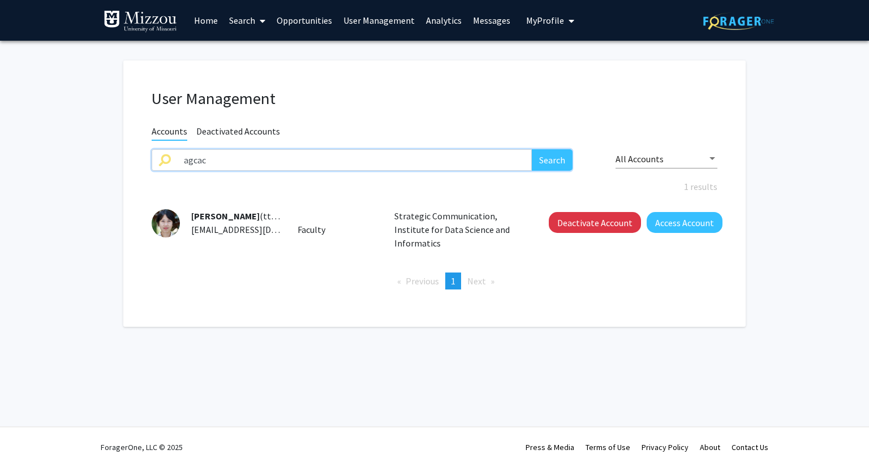
click at [532, 149] on button "Search" at bounding box center [552, 160] width 41 height 22
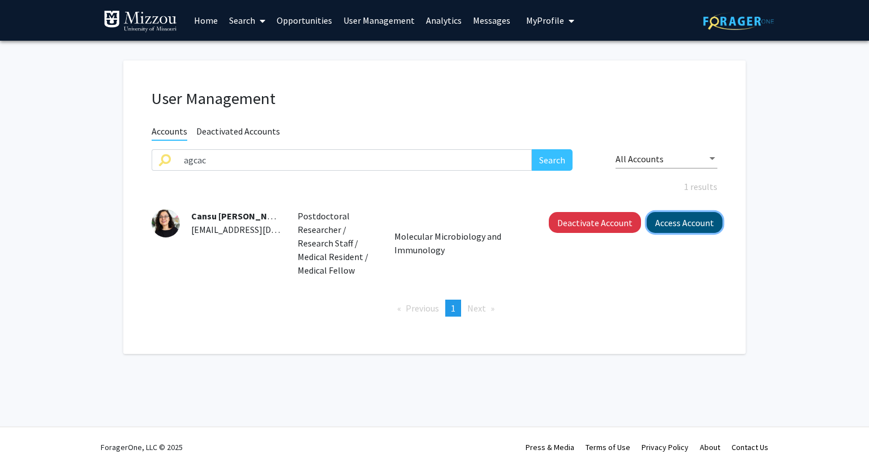
click at [675, 226] on button "Access Account" at bounding box center [685, 222] width 76 height 21
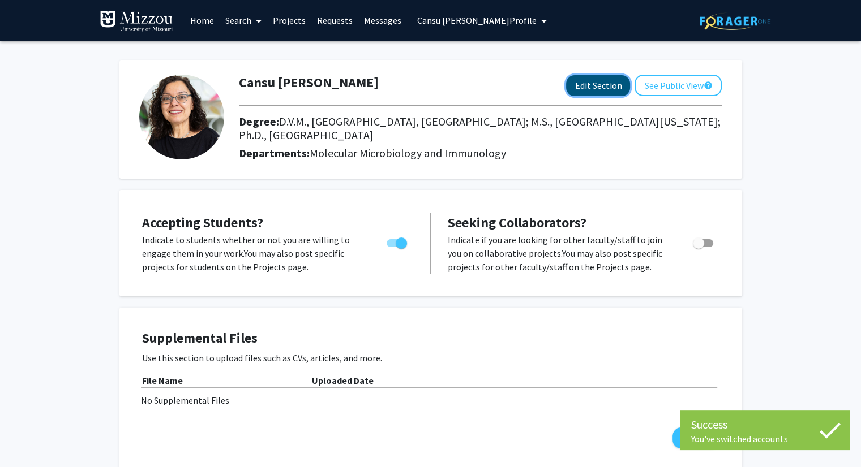
click at [587, 87] on button "Edit Section" at bounding box center [598, 85] width 64 height 21
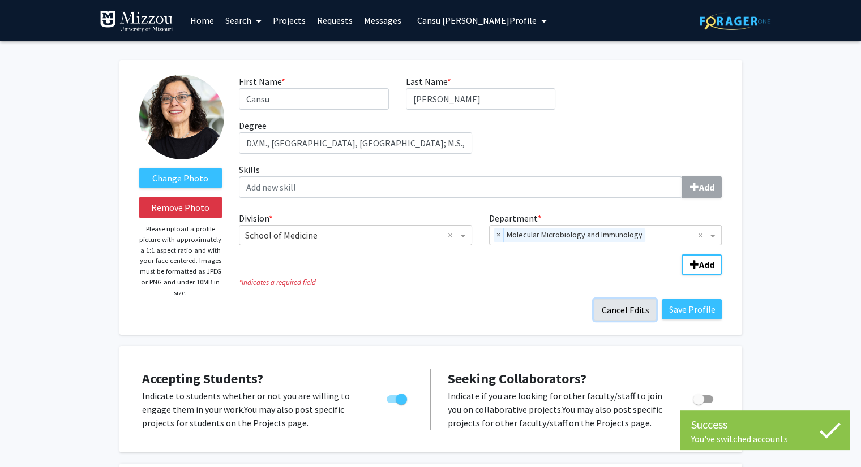
click at [611, 312] on button "Cancel Edits" at bounding box center [625, 310] width 62 height 22
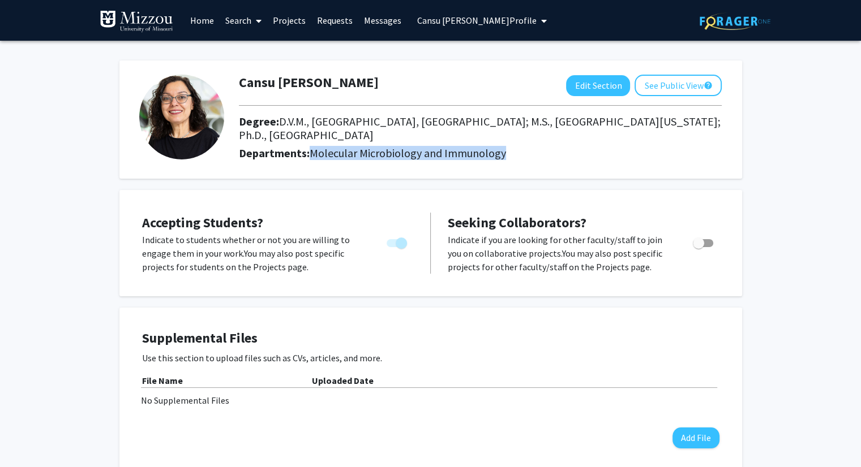
drag, startPoint x: 505, startPoint y: 153, endPoint x: 309, endPoint y: 161, distance: 196.5
click at [309, 161] on div "Cansu [PERSON_NAME] Edit Section See Public View help Degree: D.V.M., [GEOGRAPH…" at bounding box center [480, 120] width 500 height 90
copy span "Molecular Microbiology and Immunology"
click at [435, 22] on span "Cansu [PERSON_NAME] Profile" at bounding box center [476, 20] width 119 height 11
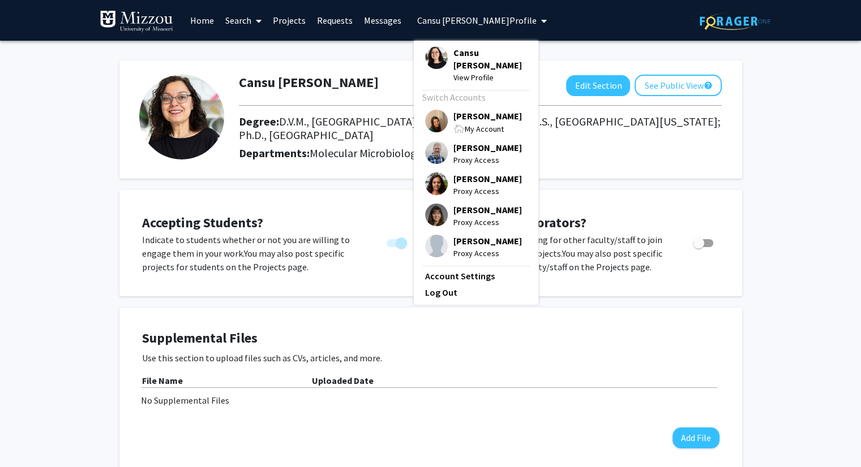
click at [473, 110] on span "[PERSON_NAME]" at bounding box center [487, 116] width 68 height 12
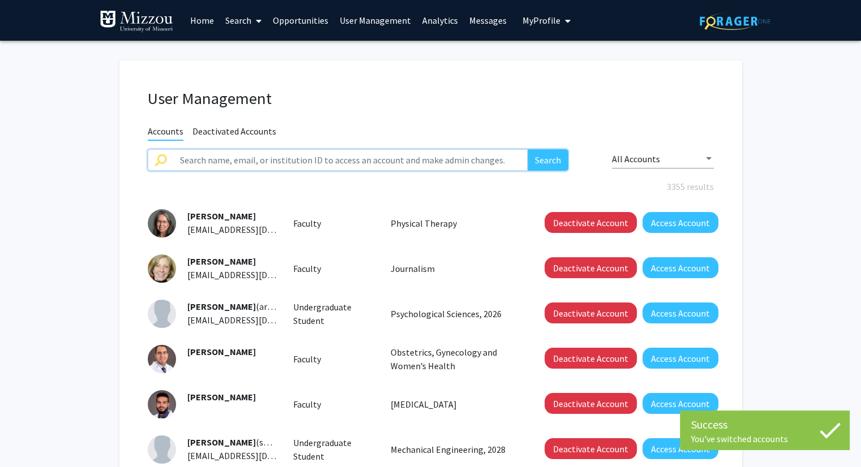
click at [398, 157] on input "text" at bounding box center [350, 160] width 355 height 22
paste input "ngf96"
type input "ngf96"
click at [527, 149] on button "Search" at bounding box center [547, 160] width 41 height 22
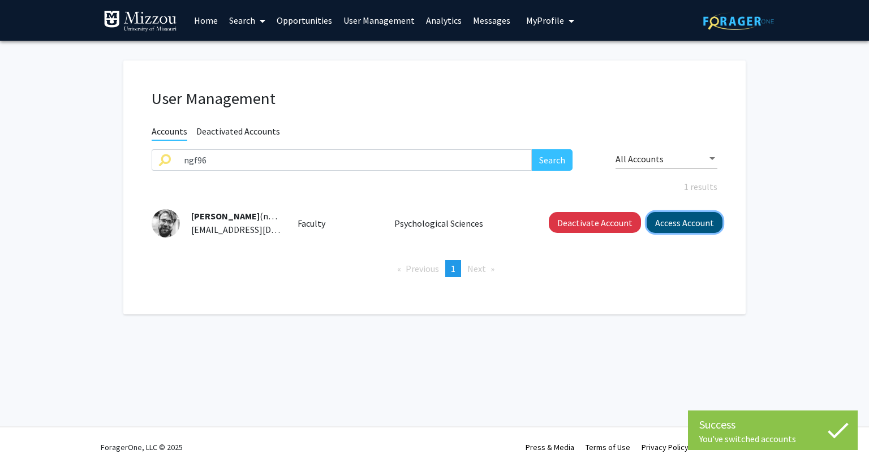
click at [680, 226] on button "Access Account" at bounding box center [685, 222] width 76 height 21
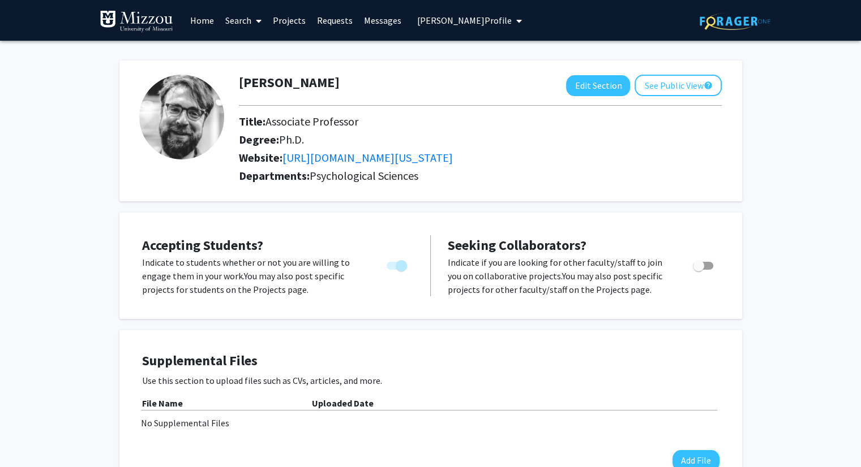
click at [463, 19] on span "[PERSON_NAME] Profile" at bounding box center [464, 20] width 94 height 11
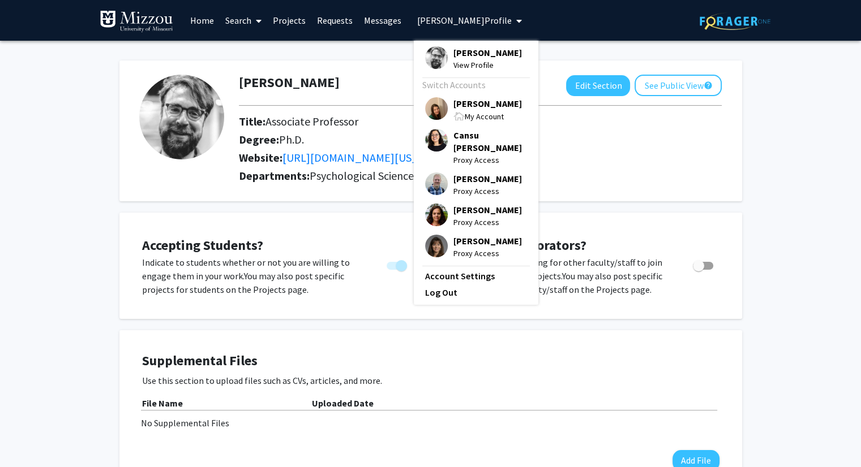
click at [471, 101] on span "[PERSON_NAME]" at bounding box center [487, 103] width 68 height 12
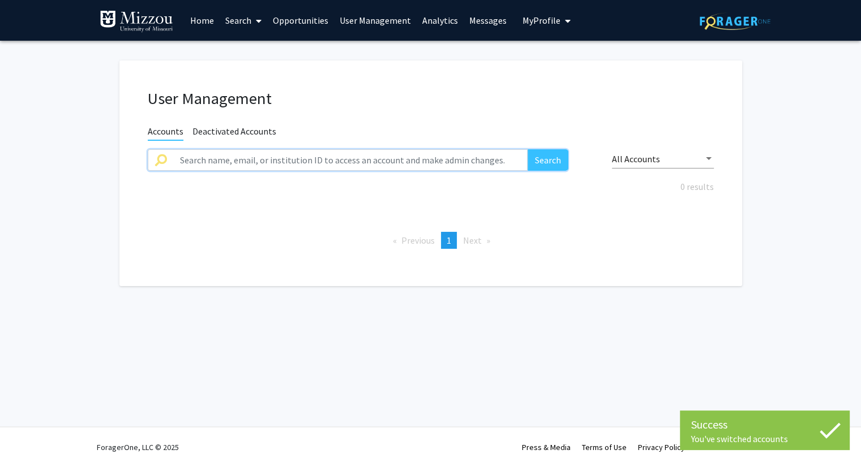
click at [395, 154] on input "text" at bounding box center [350, 160] width 355 height 22
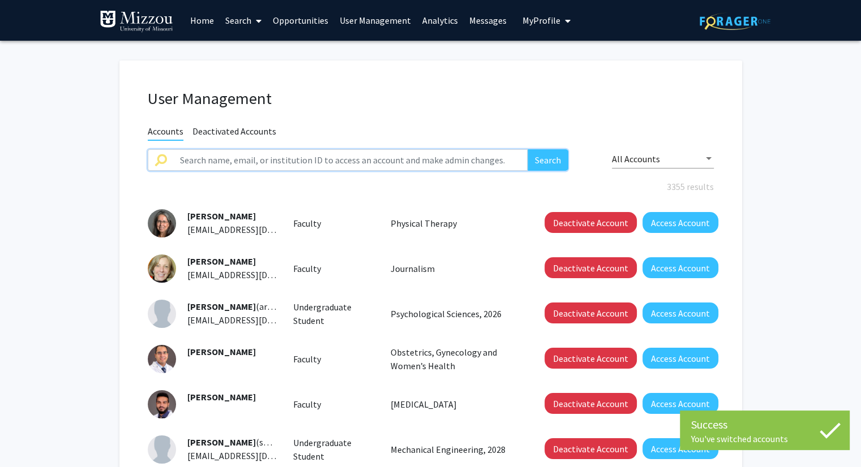
paste input "ccrnt4"
type input "ccrnt4"
click at [527, 149] on button "Search" at bounding box center [547, 160] width 41 height 22
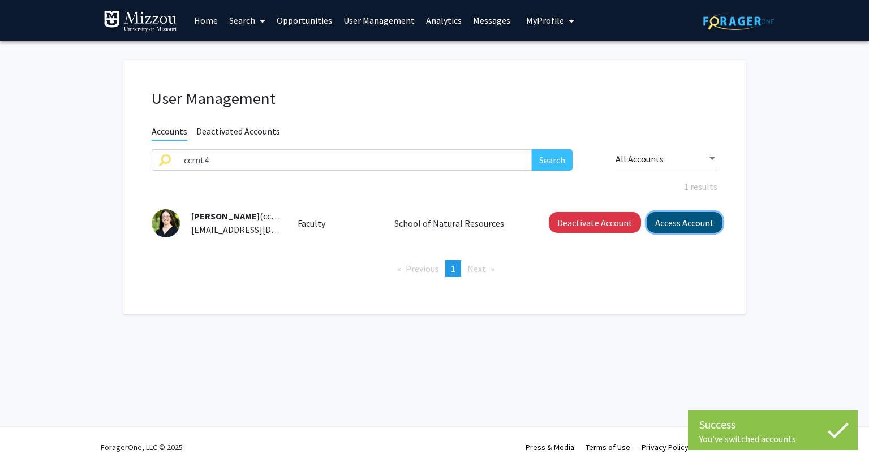
click at [667, 225] on button "Access Account" at bounding box center [685, 222] width 76 height 21
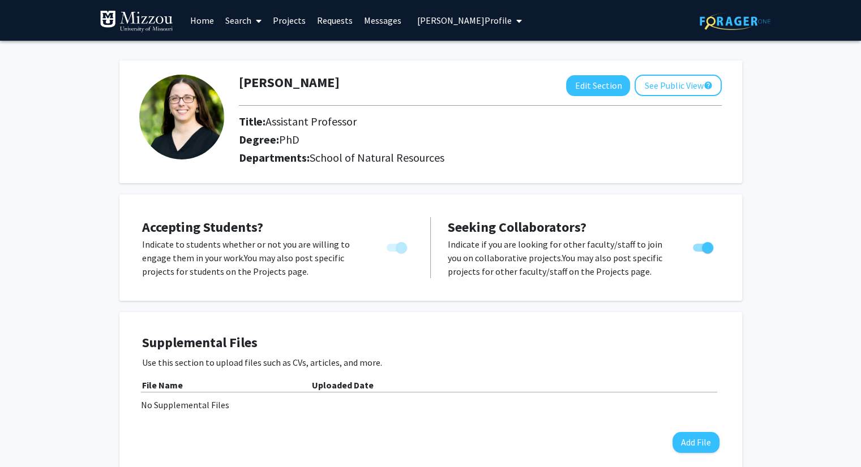
click at [441, 20] on span "[PERSON_NAME] Profile" at bounding box center [464, 20] width 94 height 11
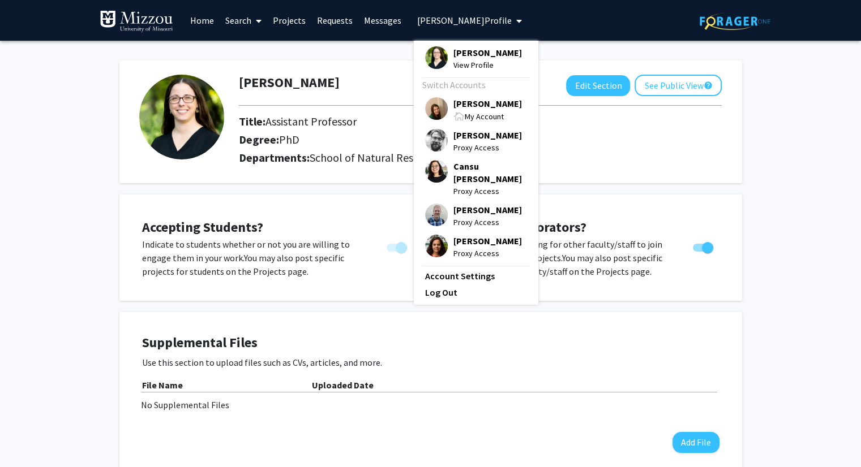
click at [453, 103] on span "[PERSON_NAME]" at bounding box center [487, 103] width 68 height 12
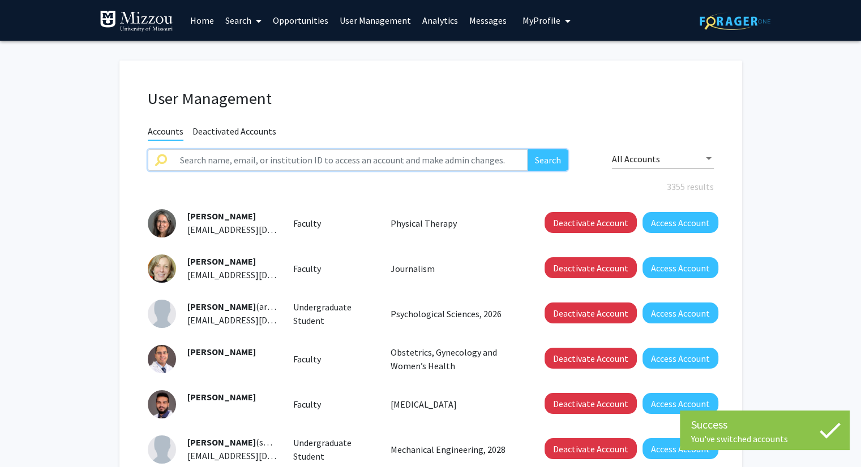
click at [401, 154] on input "text" at bounding box center [350, 160] width 355 height 22
paste input "v"
type input "v"
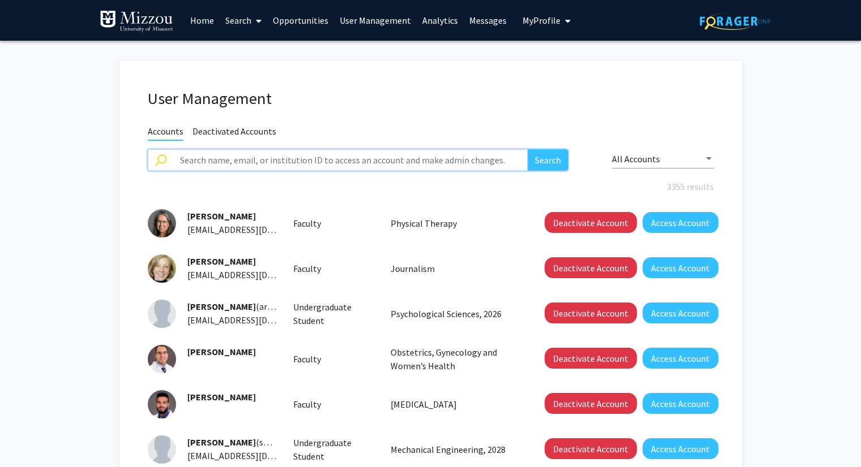
click at [438, 167] on input "text" at bounding box center [350, 160] width 355 height 22
paste input "mccarthydm"
type input "mccarthydm"
click at [527, 149] on button "Search" at bounding box center [547, 160] width 41 height 22
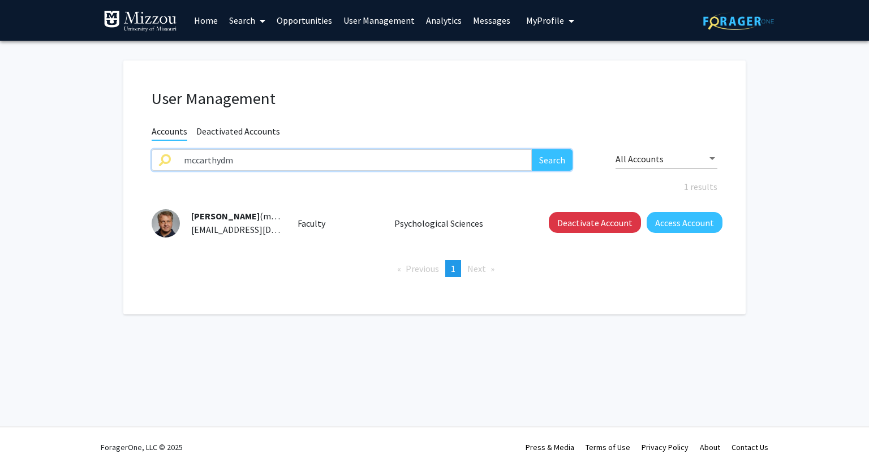
click at [505, 159] on input "mccarthydm" at bounding box center [354, 160] width 355 height 22
paste input "bookerja"
type input "bookerja"
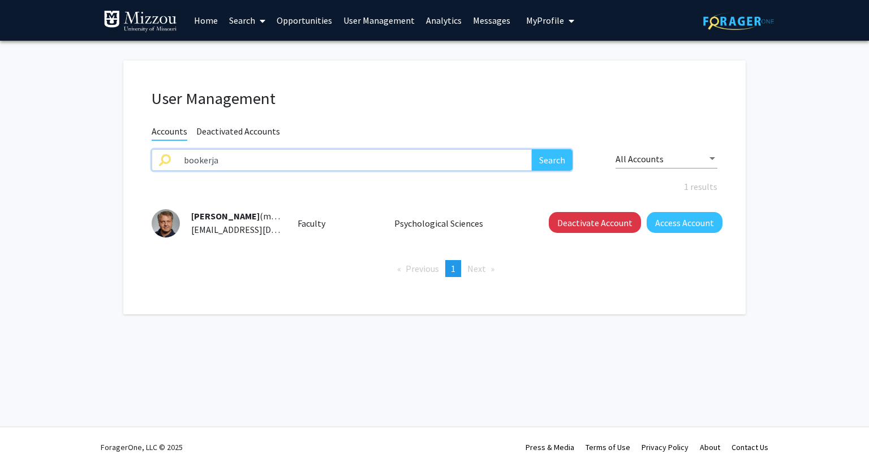
click at [532, 149] on button "Search" at bounding box center [552, 160] width 41 height 22
click at [459, 161] on input "bookerja" at bounding box center [354, 160] width 355 height 22
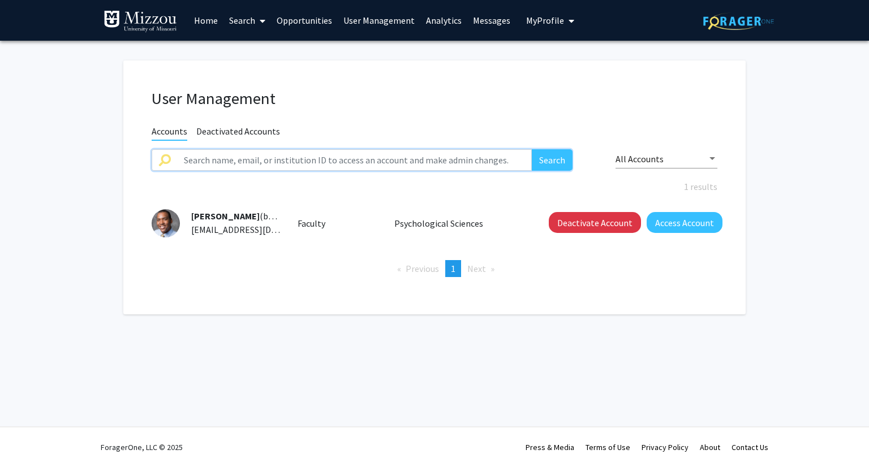
paste input "fangy"
type input "fangy"
click at [532, 149] on button "Search" at bounding box center [552, 160] width 41 height 22
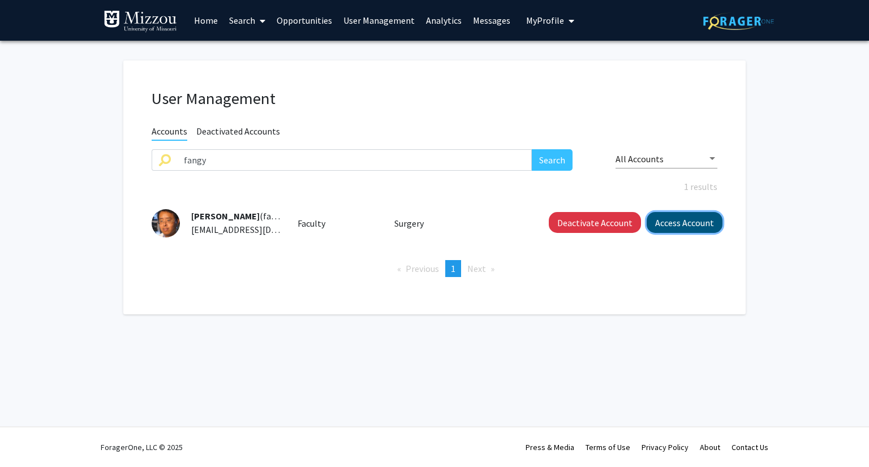
click at [668, 225] on button "Access Account" at bounding box center [685, 222] width 76 height 21
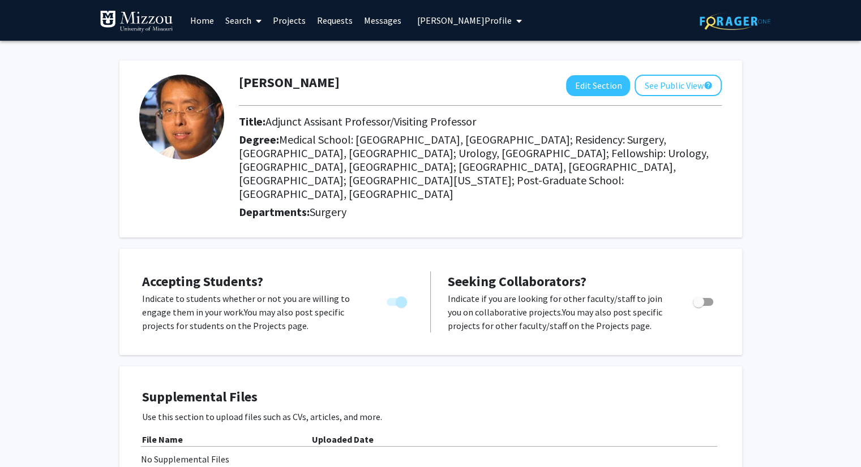
click at [470, 24] on span "[PERSON_NAME] Profile" at bounding box center [464, 20] width 94 height 11
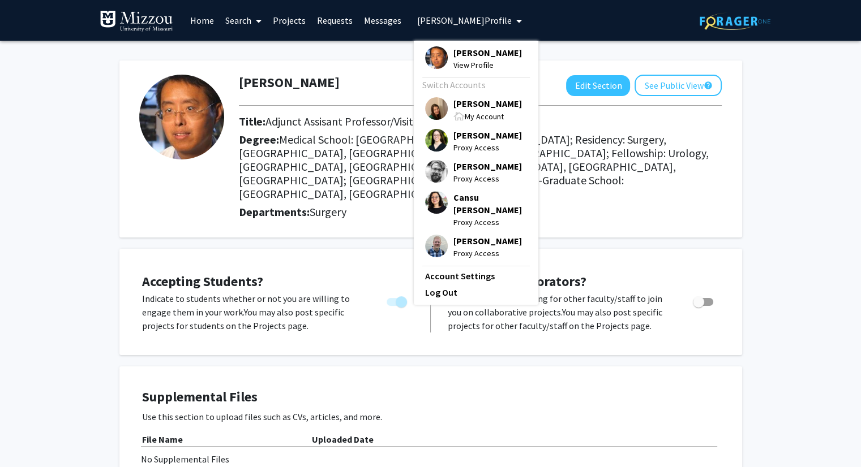
click at [468, 105] on span "[PERSON_NAME]" at bounding box center [487, 103] width 68 height 12
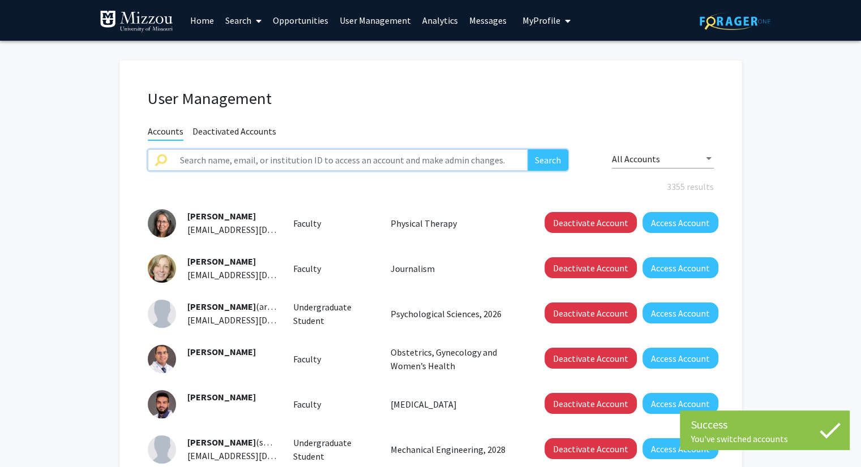
click at [417, 156] on input "text" at bounding box center [350, 160] width 355 height 22
paste input "milyoj"
type input "milyoj"
click at [527, 149] on button "Search" at bounding box center [547, 160] width 41 height 22
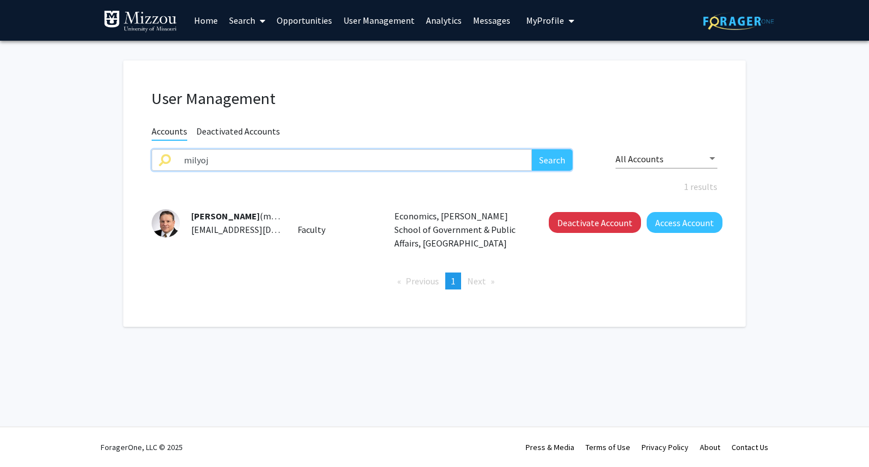
click at [500, 158] on input "milyoj" at bounding box center [354, 160] width 355 height 22
paste input "sxwf7"
type input "sxwf7"
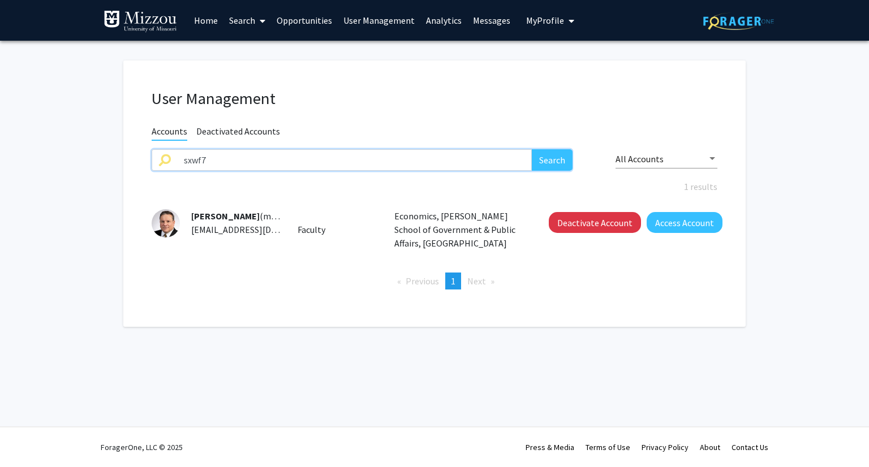
click at [532, 149] on button "Search" at bounding box center [552, 160] width 41 height 22
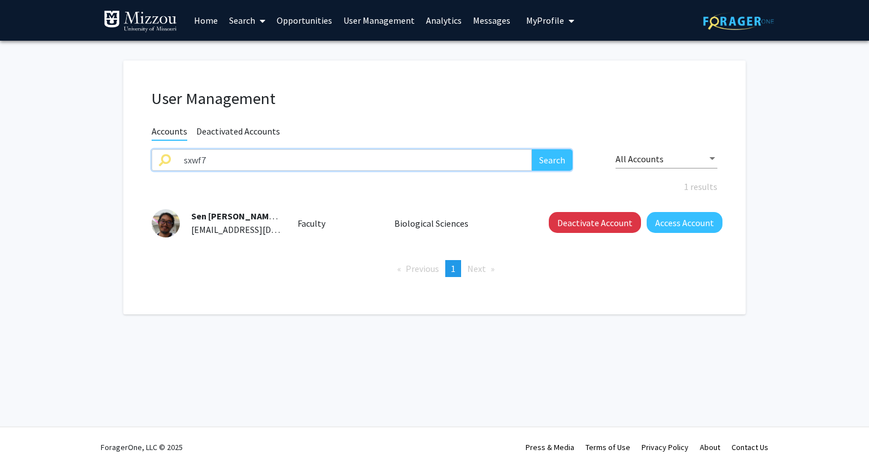
click at [455, 161] on input "sxwf7" at bounding box center [354, 160] width 355 height 22
paste input "rasmussenj"
type input "rasmussenj"
click at [532, 149] on button "Search" at bounding box center [552, 160] width 41 height 22
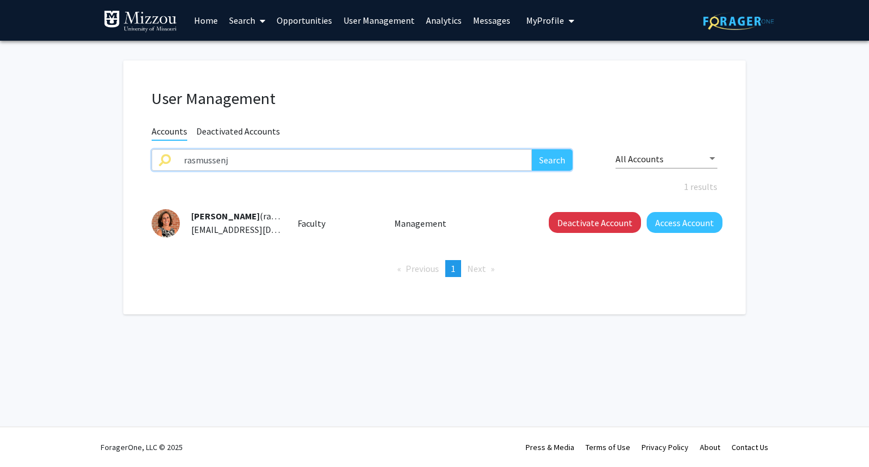
click at [487, 158] on input "rasmussenj" at bounding box center [354, 160] width 355 height 22
paste input "larsens"
type input "larsens"
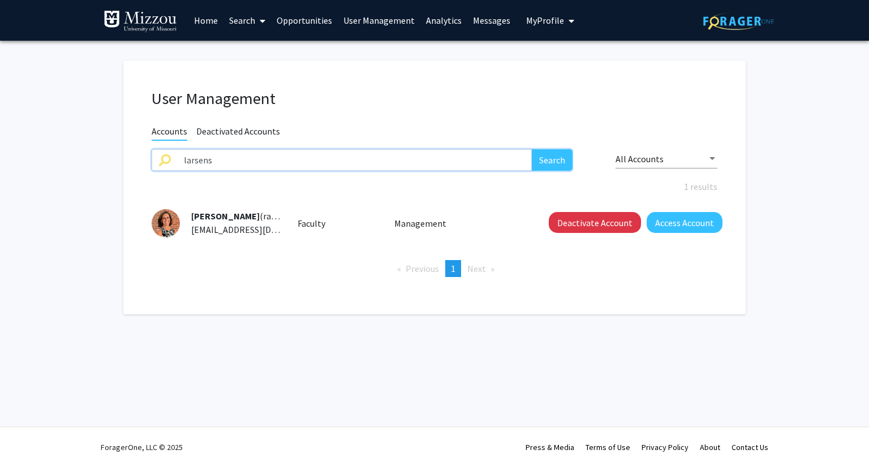
click at [532, 149] on button "Search" at bounding box center [552, 160] width 41 height 22
click at [437, 163] on input "larsens" at bounding box center [354, 160] width 355 height 22
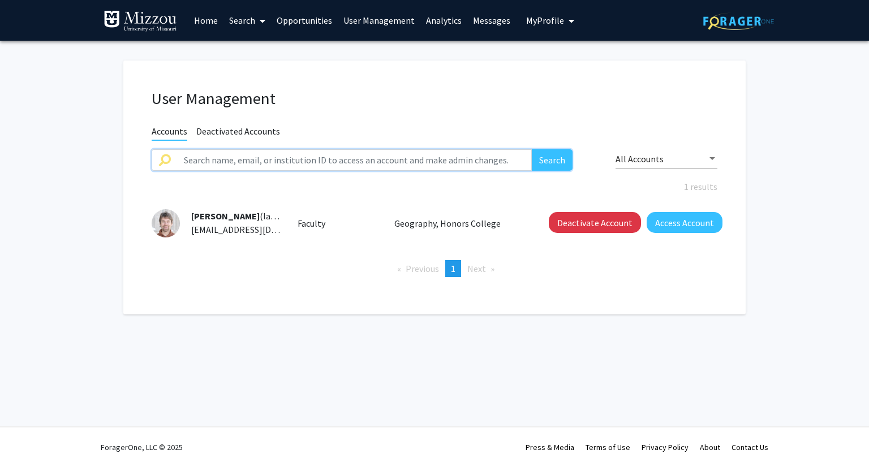
paste input "mcbeeblackk"
type input "mcbeeblackk"
click at [532, 149] on button "Search" at bounding box center [552, 160] width 41 height 22
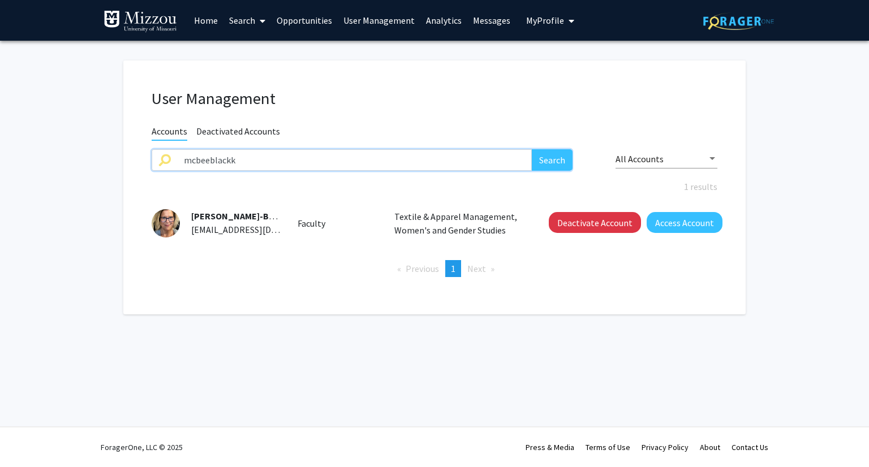
click at [475, 157] on input "mcbeeblackk" at bounding box center [354, 160] width 355 height 22
paste input "mem6zc"
click at [532, 149] on button "Search" at bounding box center [552, 160] width 41 height 22
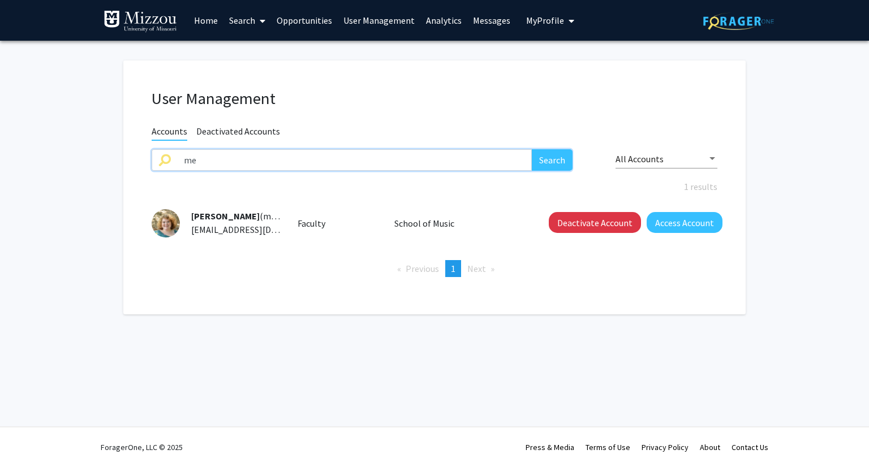
type input "m"
paste input "falesr"
type input "falesr"
click at [532, 149] on button "Search" at bounding box center [552, 160] width 41 height 22
